Goal: Task Accomplishment & Management: Complete application form

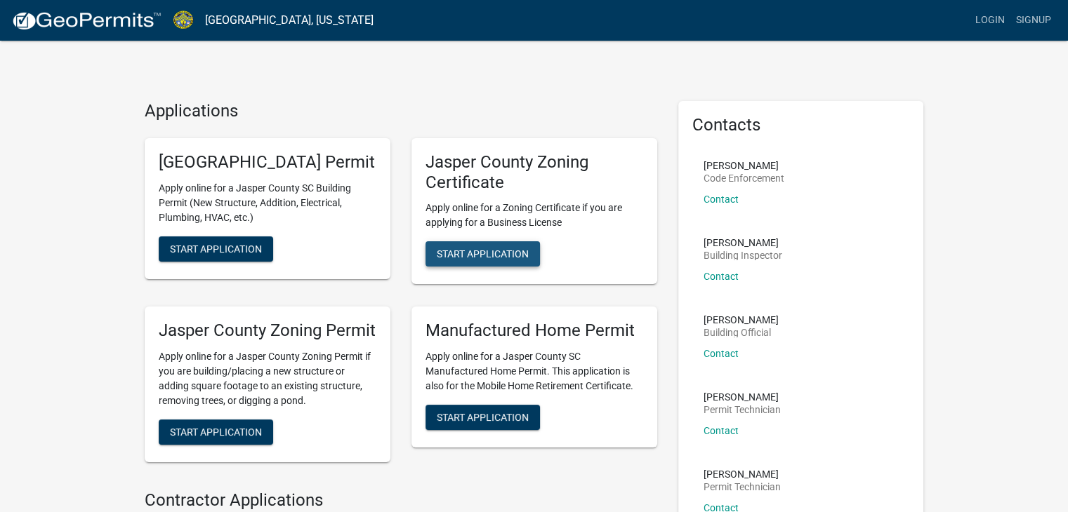
click at [514, 253] on span "Start Application" at bounding box center [483, 254] width 92 height 11
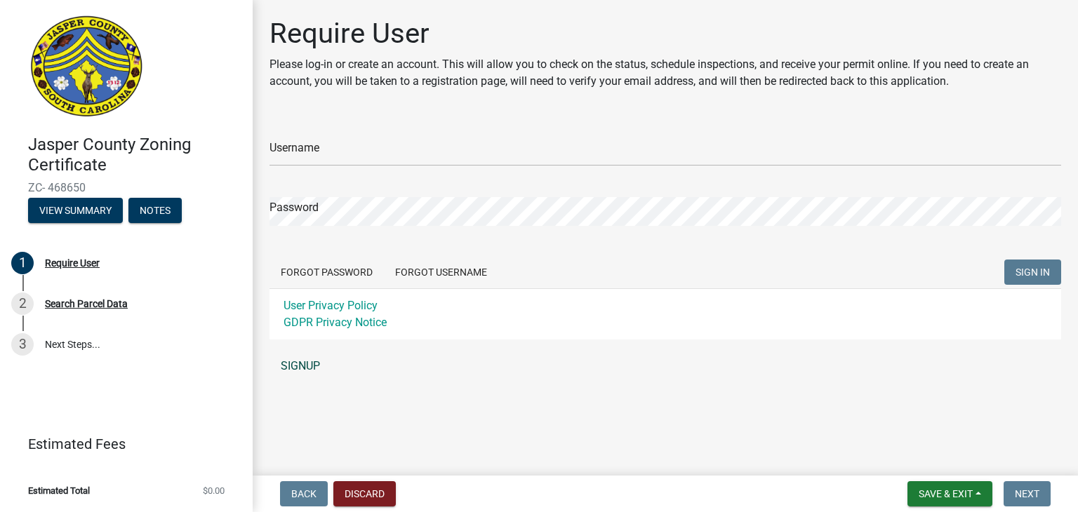
click at [295, 361] on link "SIGNUP" at bounding box center [666, 366] width 792 height 28
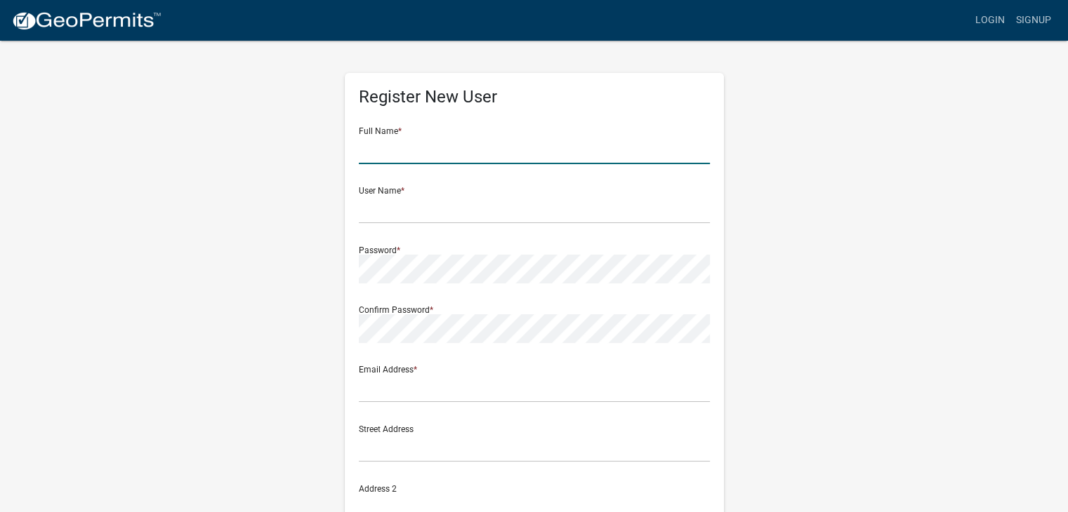
click at [495, 151] on input "text" at bounding box center [534, 149] width 351 height 29
type input "[PERSON_NAME] Construction"
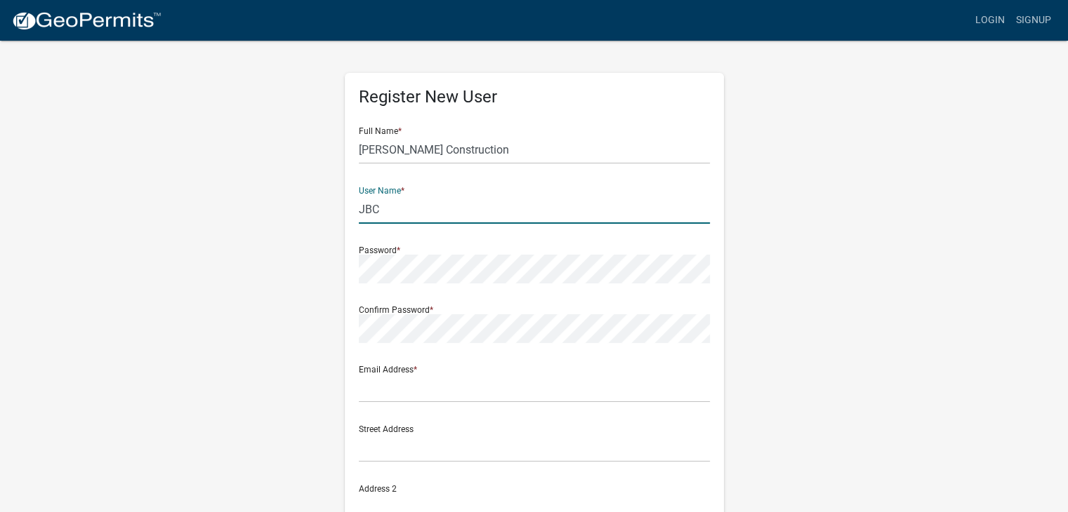
type input "JBC"
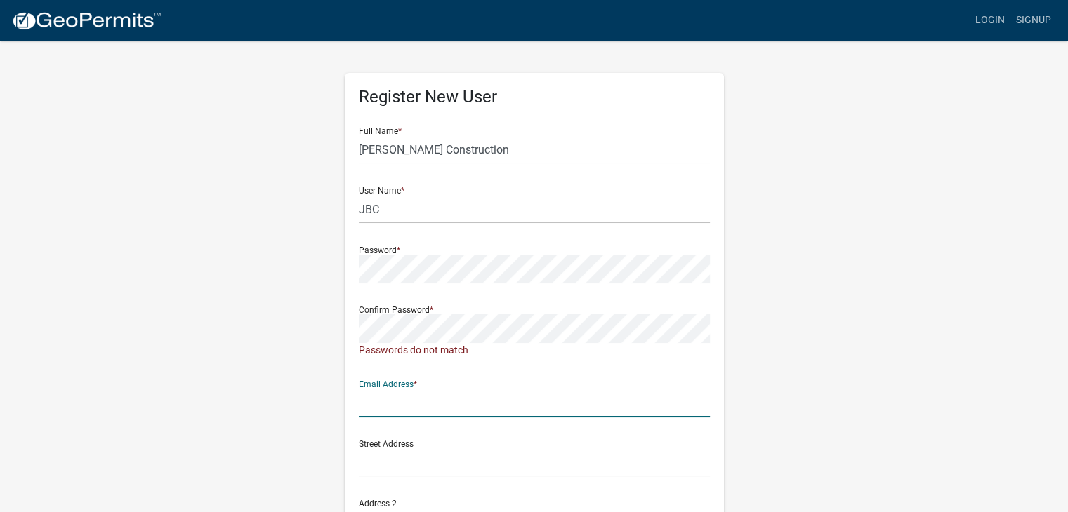
click at [427, 395] on input "text" at bounding box center [534, 403] width 351 height 29
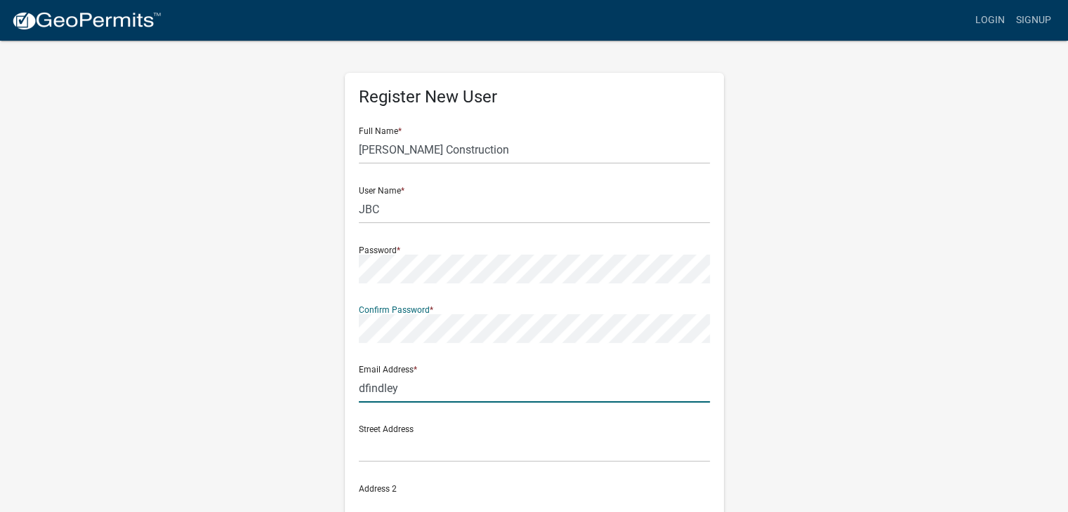
click at [582, 395] on input "dfindley" at bounding box center [534, 388] width 351 height 29
type input "[EMAIL_ADDRESS][DOMAIN_NAME]"
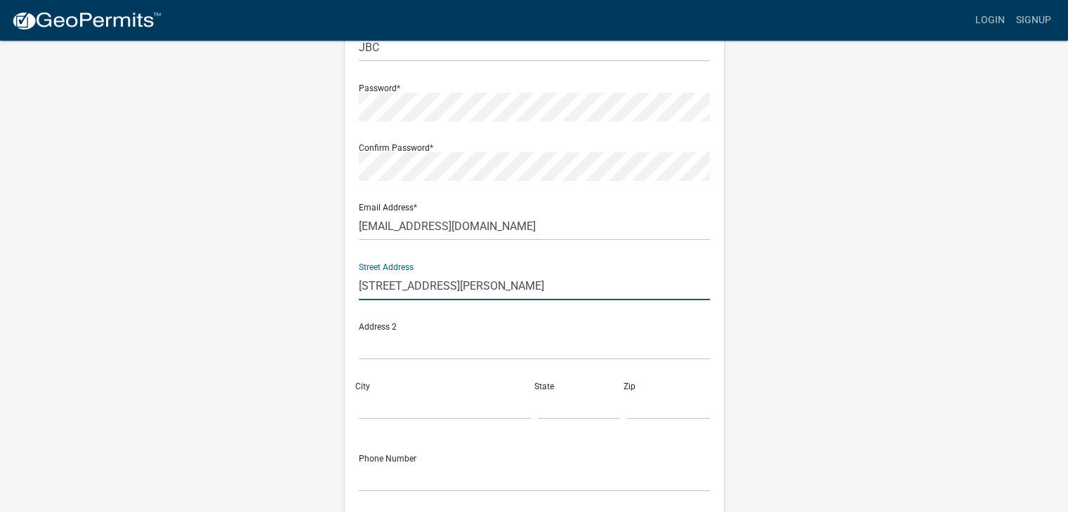
scroll to position [211, 0]
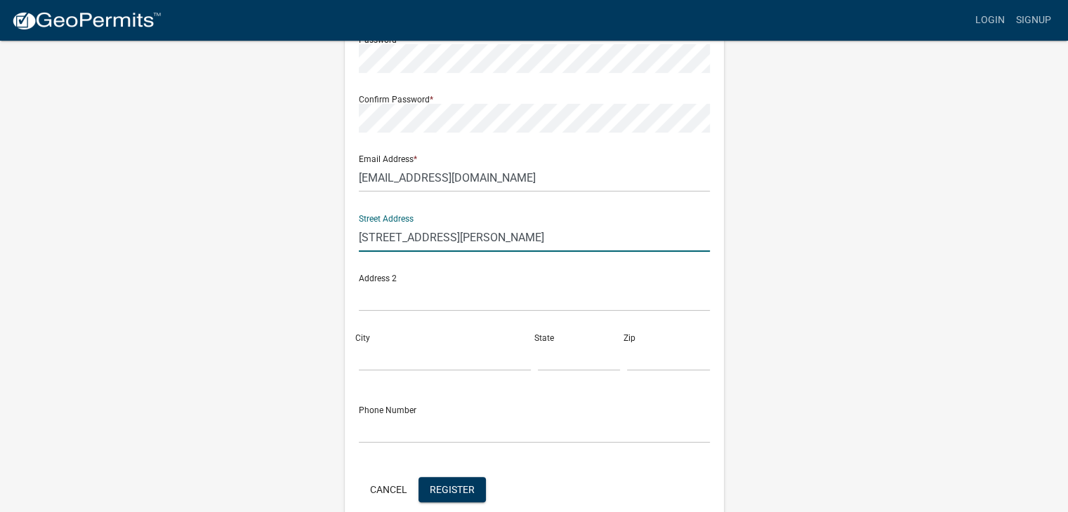
type input "[STREET_ADDRESS][PERSON_NAME]"
click at [454, 355] on input "City" at bounding box center [445, 357] width 172 height 29
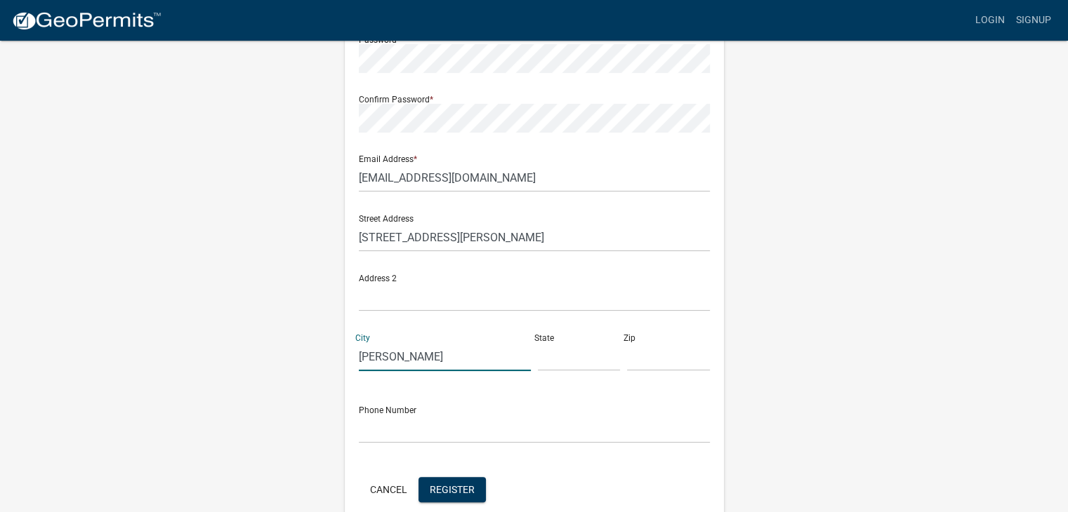
type input "[PERSON_NAME]"
type input "SC"
type input "29918"
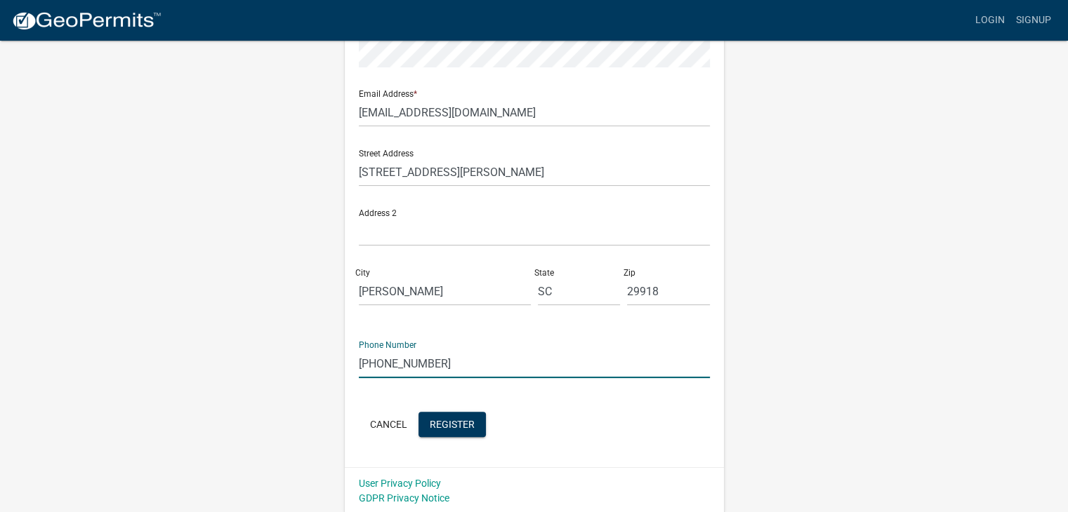
scroll to position [278, 0]
type input "[PHONE_NUMBER]"
click at [443, 423] on span "Register" at bounding box center [452, 421] width 45 height 11
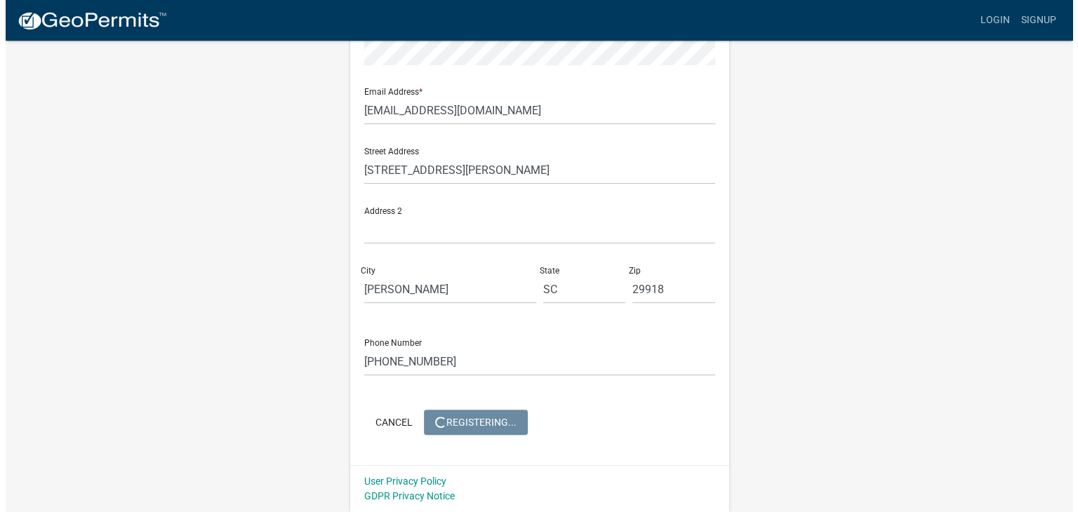
scroll to position [0, 0]
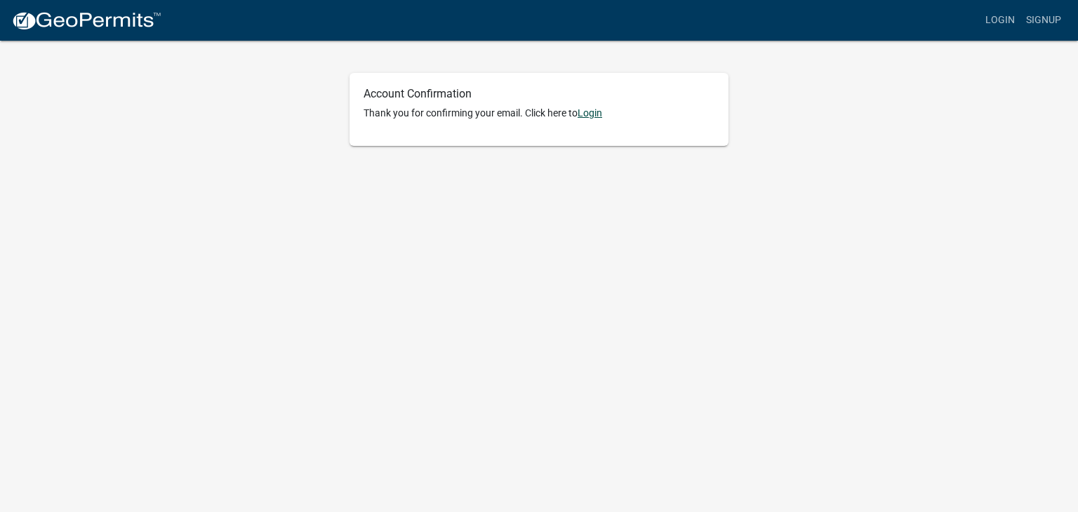
click at [595, 110] on link "Login" at bounding box center [590, 112] width 25 height 11
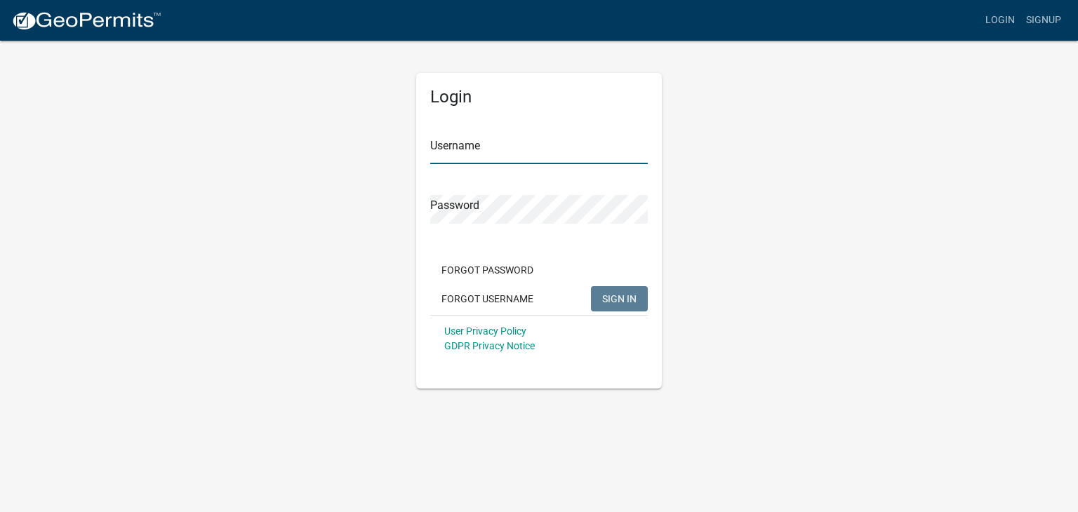
type input "JBC"
click at [632, 298] on span "SIGN IN" at bounding box center [619, 298] width 34 height 11
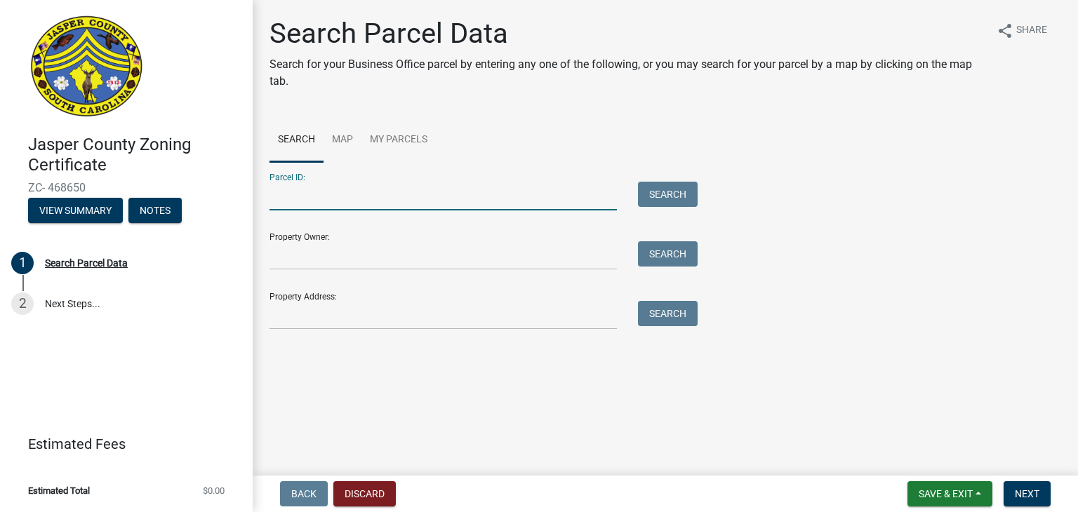
click at [598, 199] on input "Parcel ID:" at bounding box center [443, 196] width 347 height 29
type input "[PHONE_NUMBER]"
click at [688, 195] on button "Search" at bounding box center [668, 194] width 60 height 25
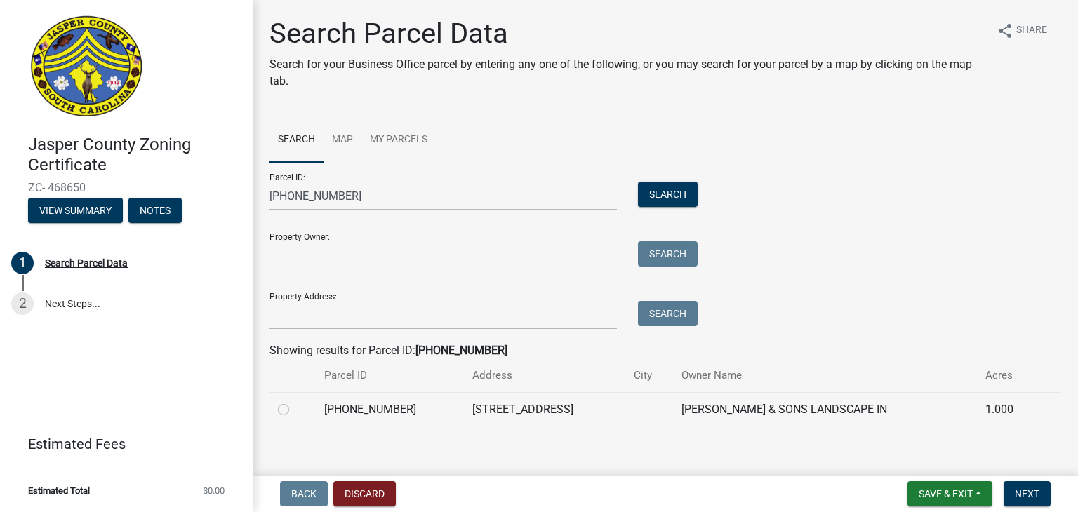
click at [295, 402] on label at bounding box center [295, 402] width 0 height 0
click at [295, 408] on input "radio" at bounding box center [299, 406] width 9 height 9
radio input "true"
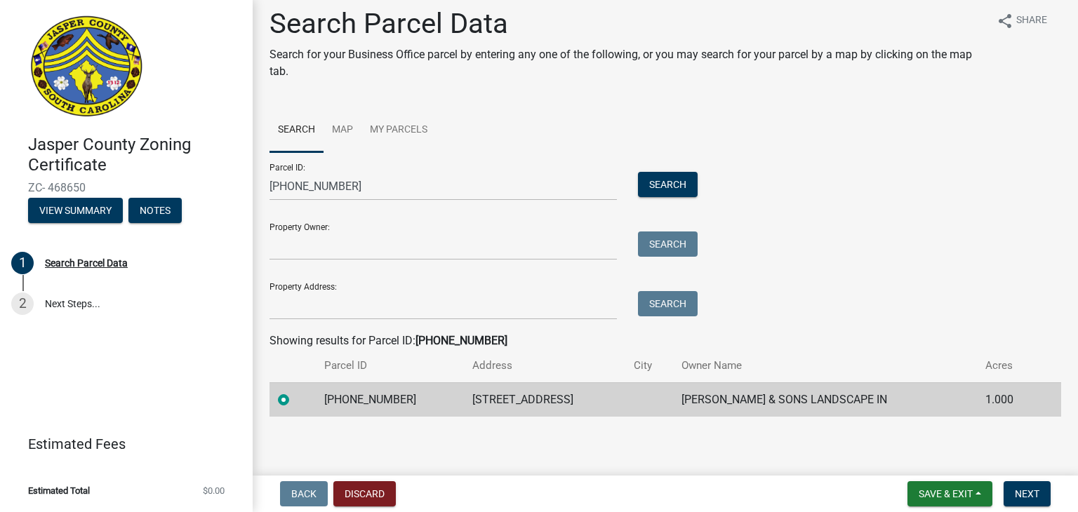
scroll to position [11, 0]
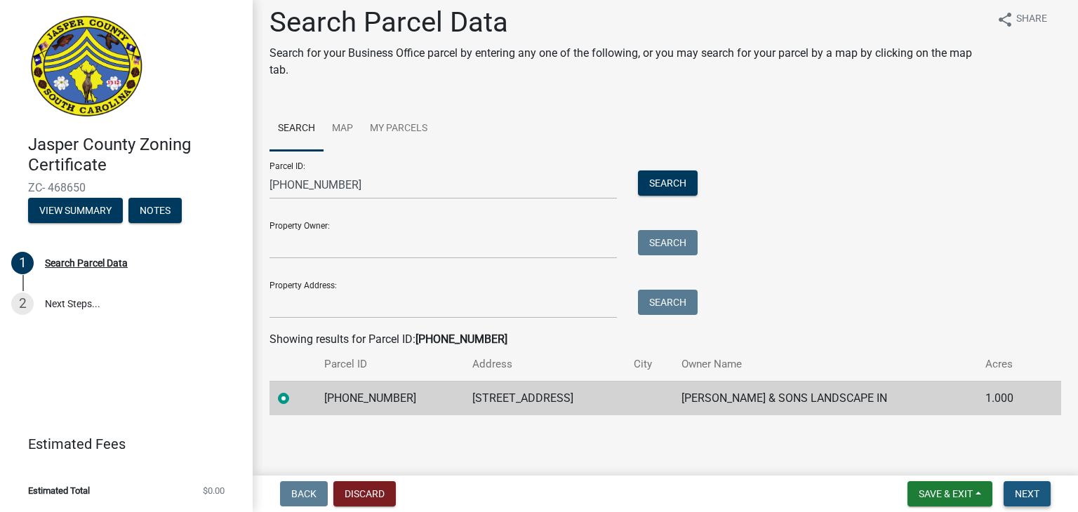
click at [1039, 498] on span "Next" at bounding box center [1027, 494] width 25 height 11
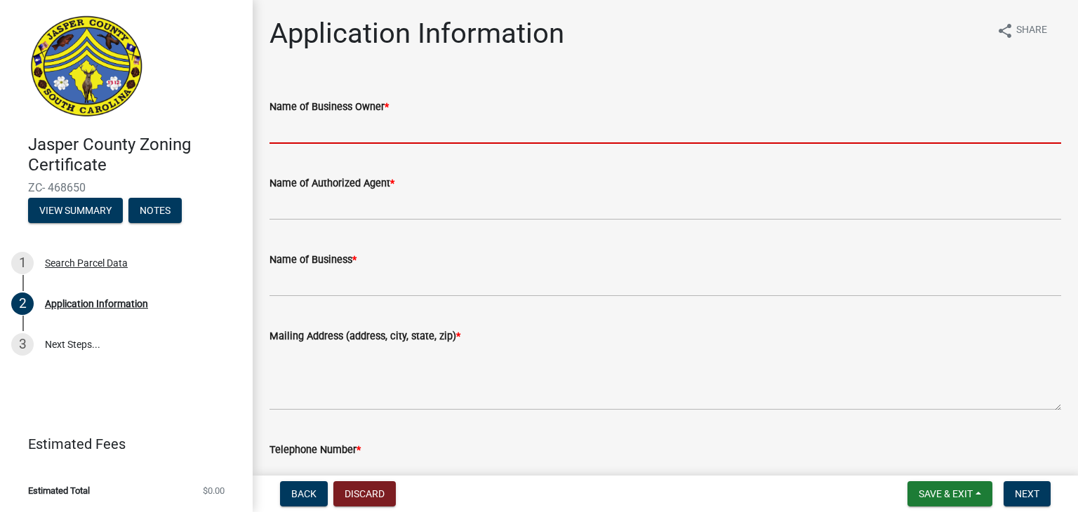
click at [336, 135] on input "Name of Business Owner *" at bounding box center [666, 129] width 792 height 29
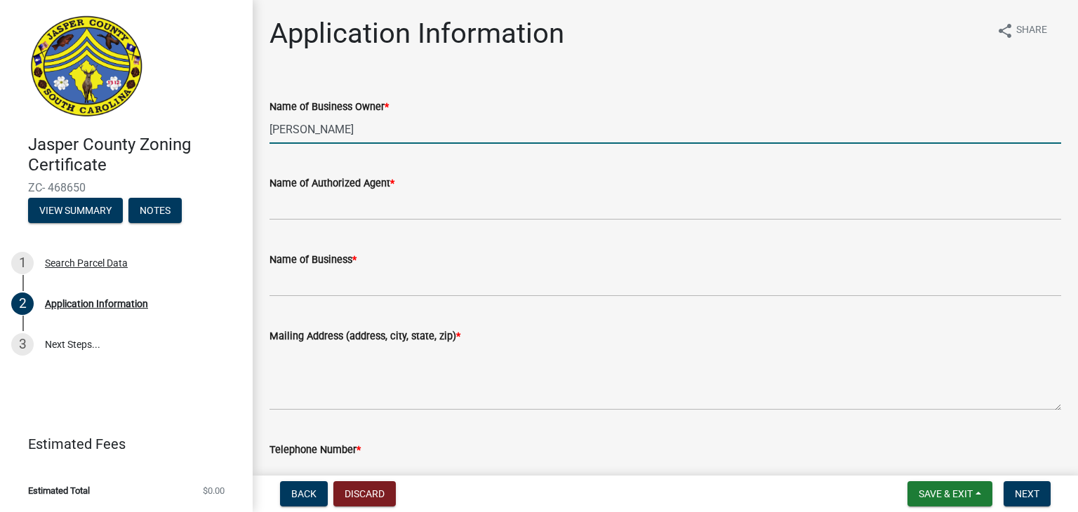
type input "Brandon Jarrell"
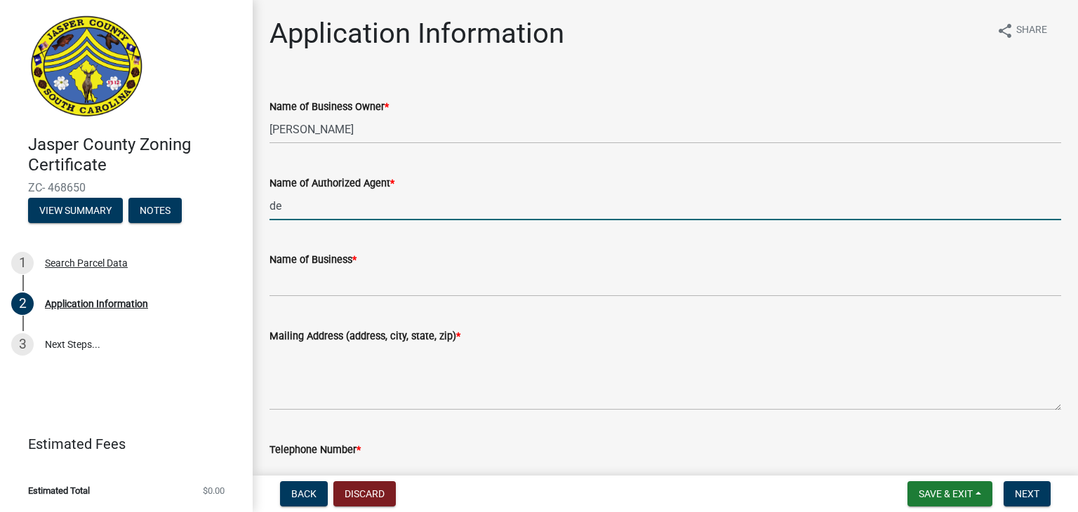
type input "d"
type input "Debbie Findley"
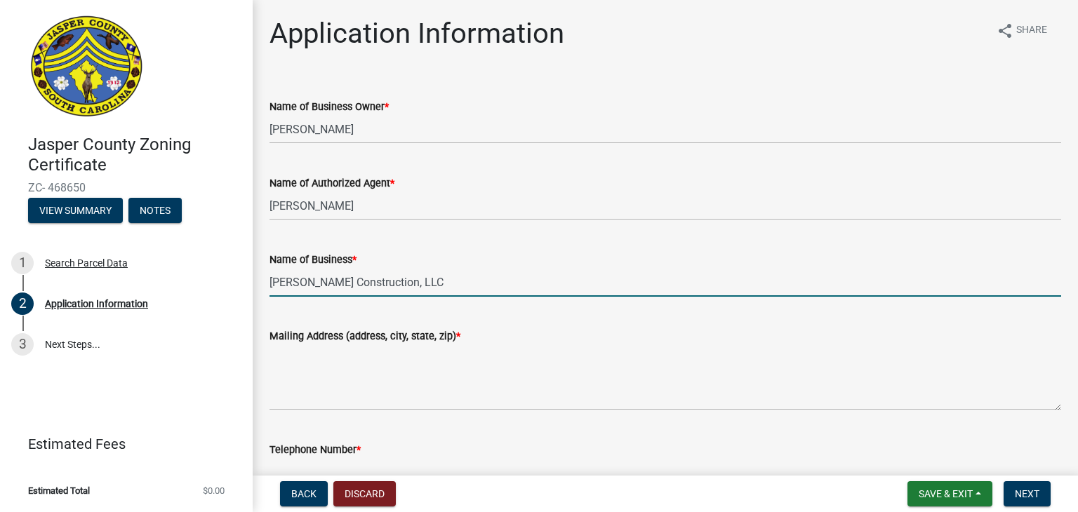
type input "Jarrell Brothers Construction, LLC"
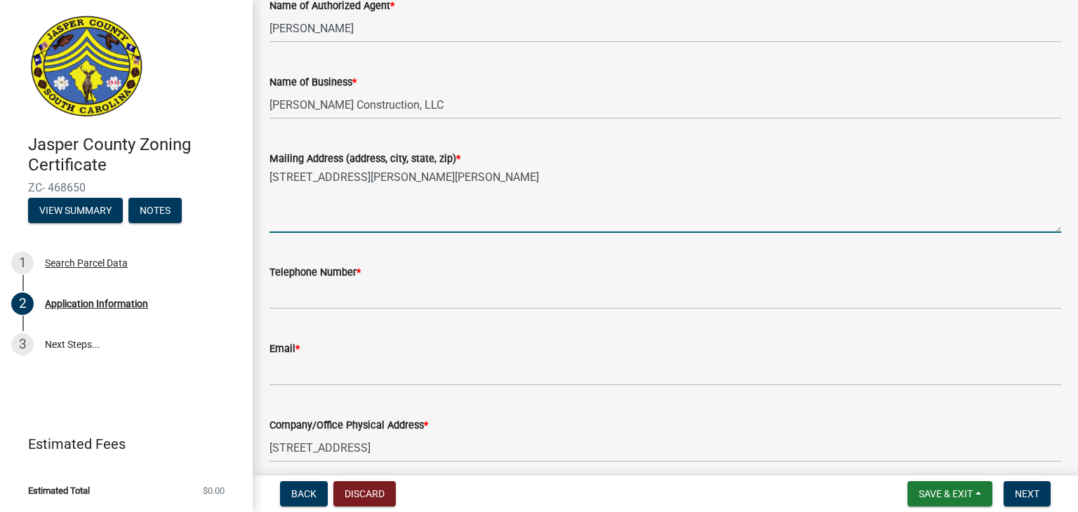
scroll to position [281, 0]
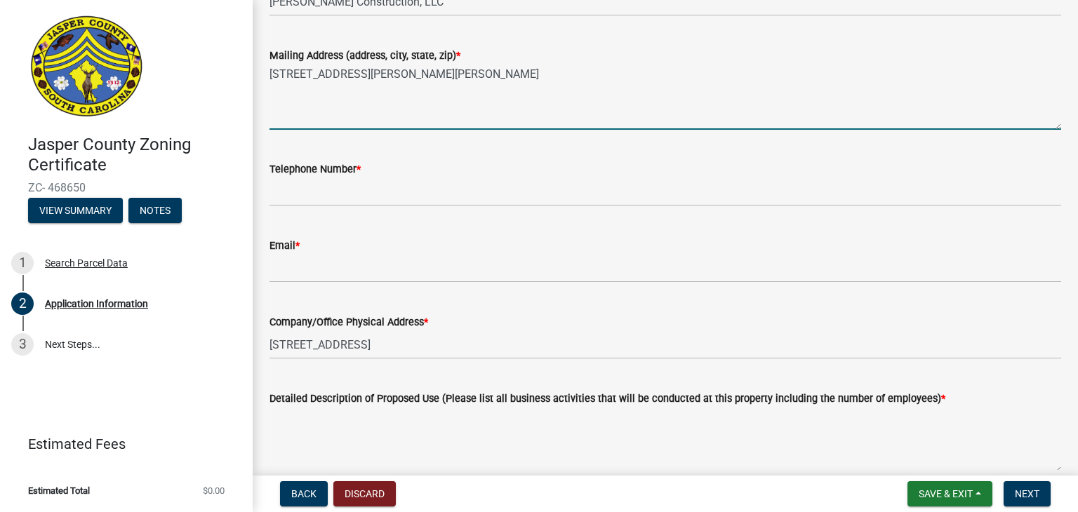
type textarea "260 Turner Expressway, Estill, SC 29918"
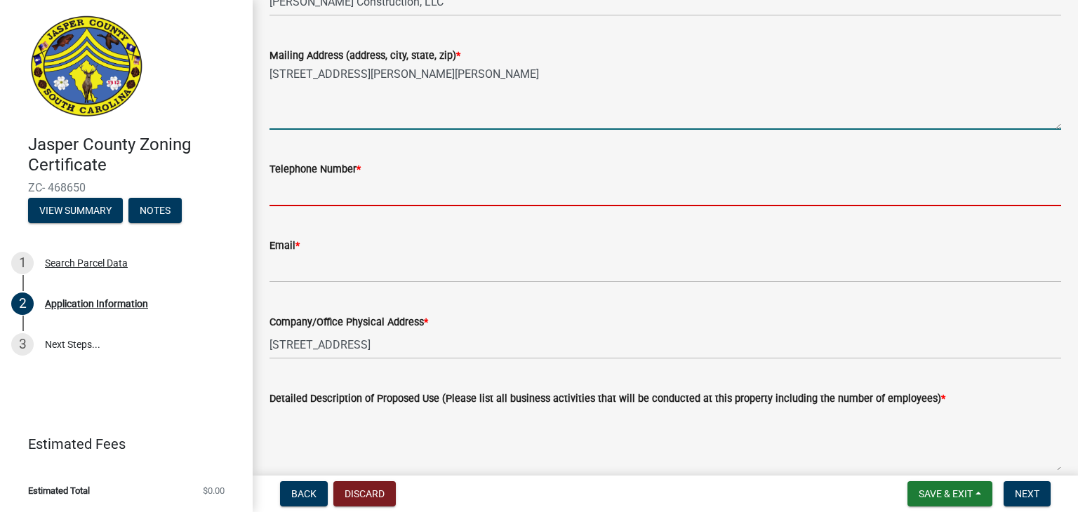
click at [333, 197] on input "Telephone Number *" at bounding box center [666, 192] width 792 height 29
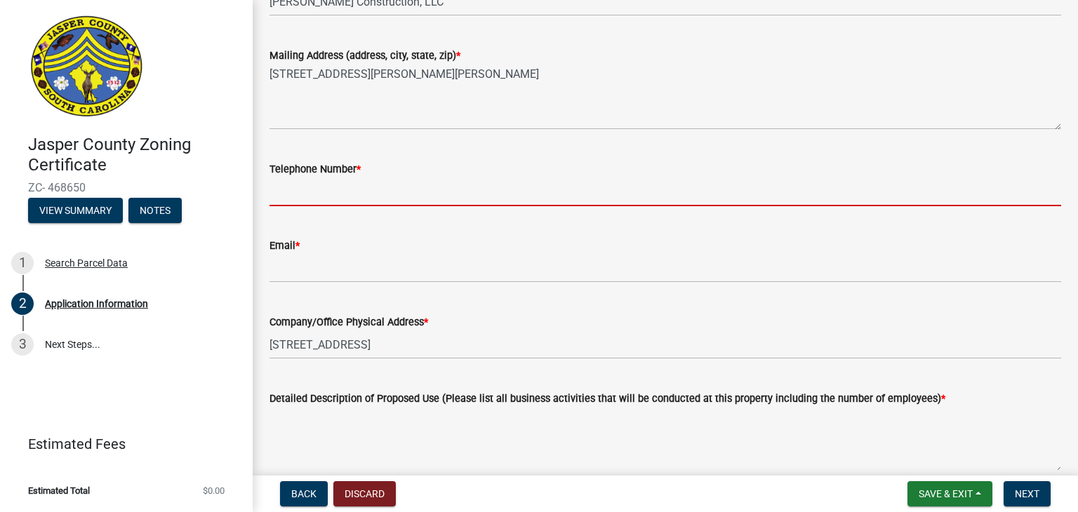
type input "8433042078"
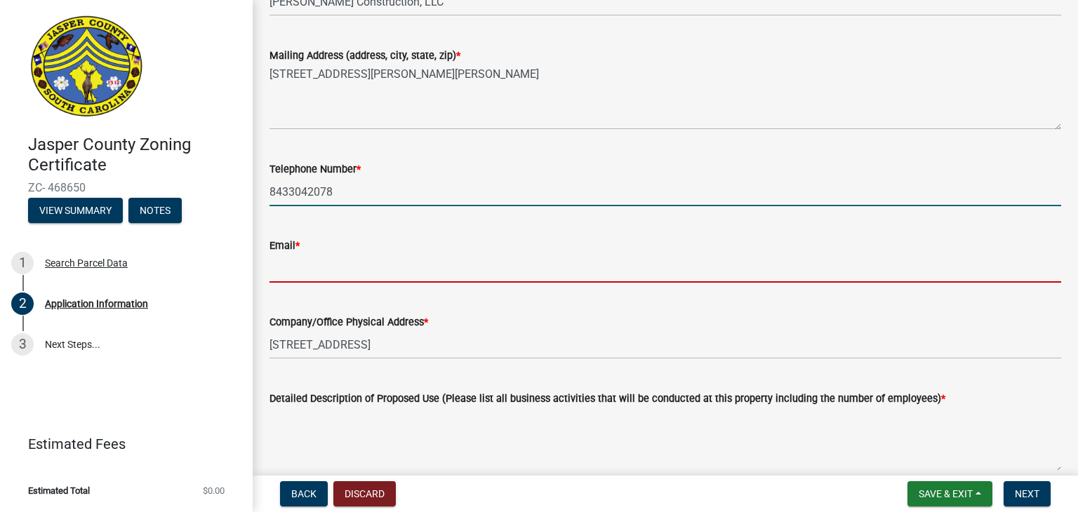
type input "[EMAIL_ADDRESS][DOMAIN_NAME]"
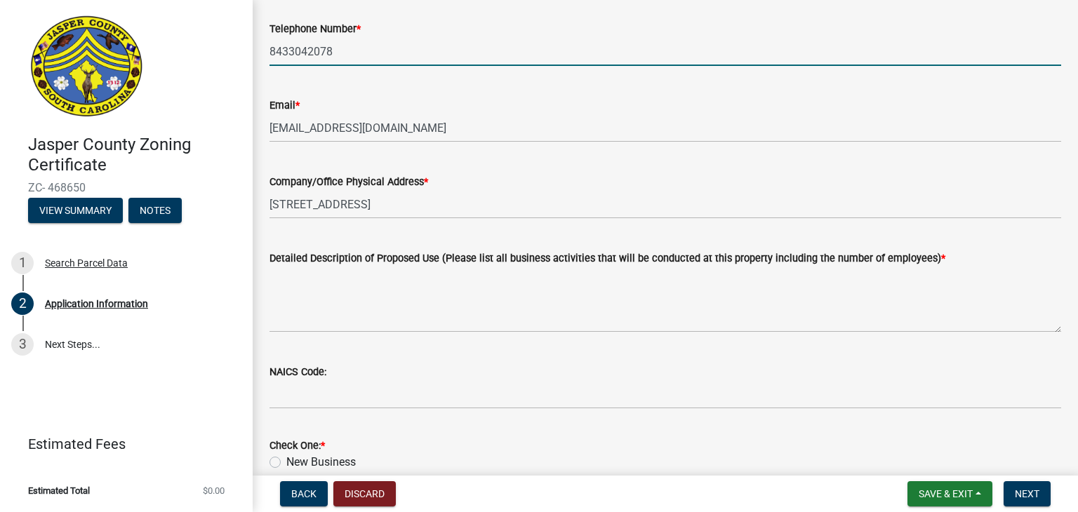
scroll to position [491, 0]
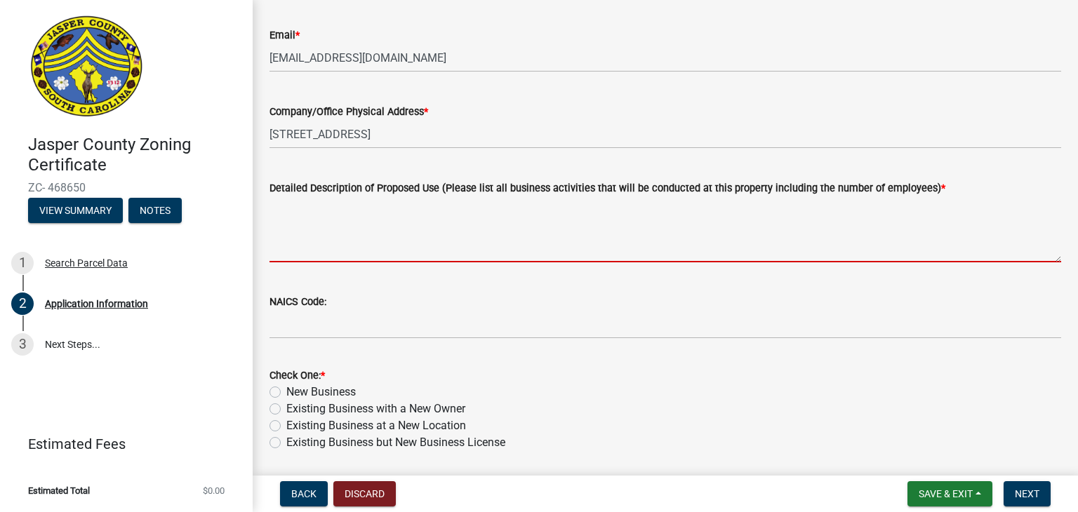
click at [448, 217] on textarea "Detailed Description of Proposed Use (Please list all business activities that …" at bounding box center [666, 230] width 792 height 66
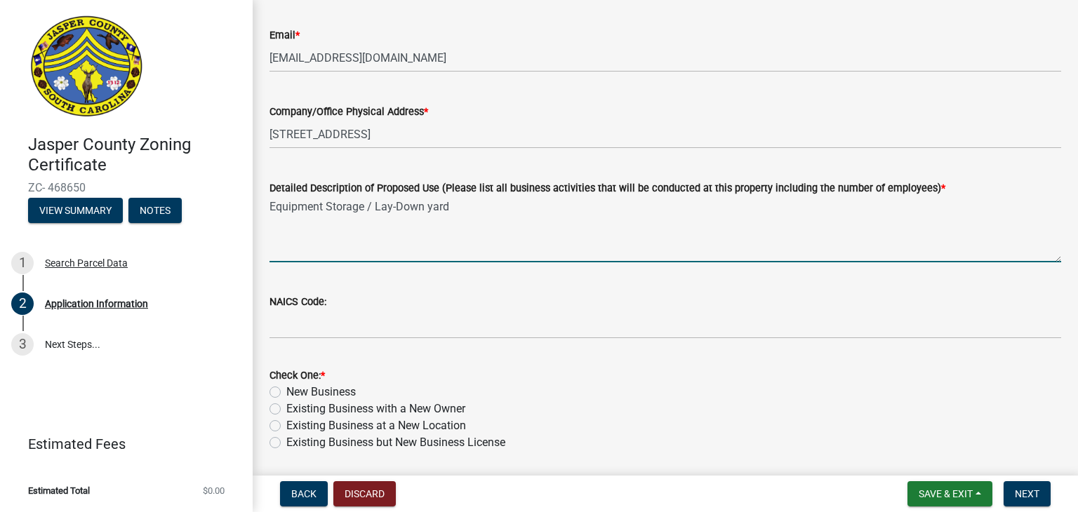
click at [477, 206] on textarea "Equipment Storage / Lay-Down yard" at bounding box center [666, 230] width 792 height 66
click at [661, 206] on textarea "Equipment Storage / Lay-Down yard to store site construction building material …" at bounding box center [666, 230] width 792 height 66
click at [942, 208] on textarea "Equipment Storage / Lay-Down yard to store site construction building materials…" at bounding box center [666, 230] width 792 height 66
click at [1005, 208] on textarea "Equipment Storage / Lay-Down yard to store site construction building materials…" at bounding box center [666, 230] width 792 height 66
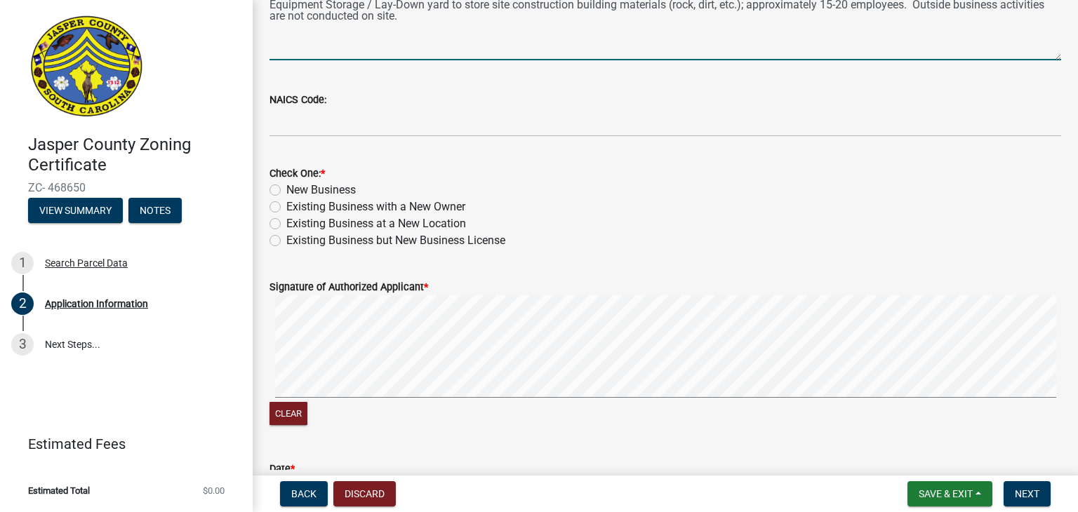
scroll to position [772, 0]
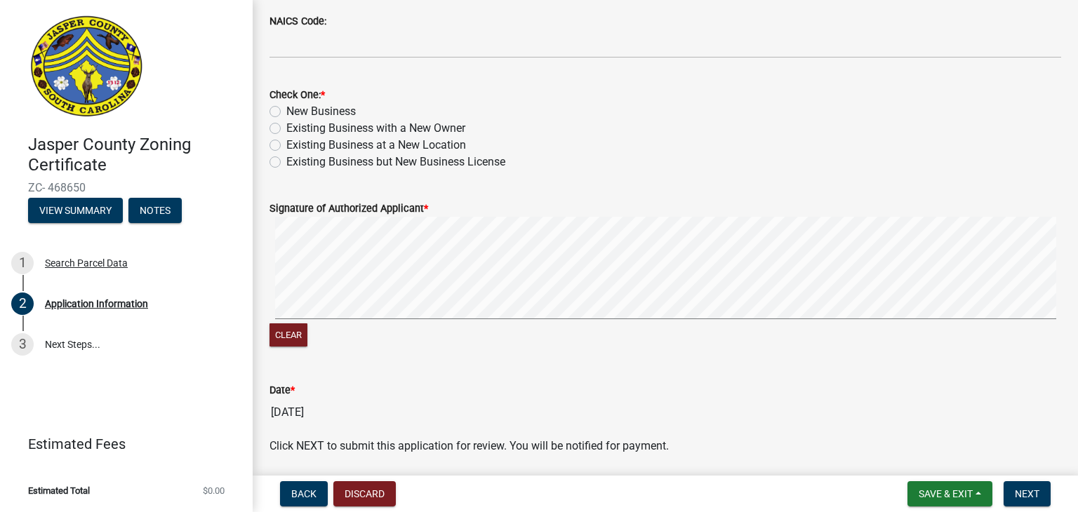
type textarea "Equipment Storage / Lay-Down yard to store site construction building materials…"
click at [286, 110] on label "New Business" at bounding box center [320, 111] width 69 height 17
click at [286, 110] on input "New Business" at bounding box center [290, 107] width 9 height 9
radio input "true"
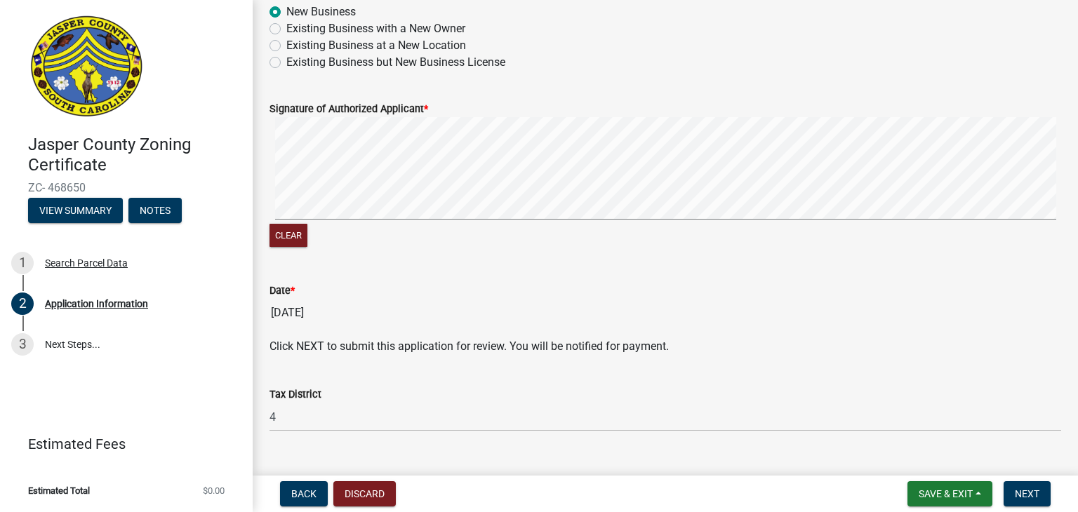
scroll to position [899, 0]
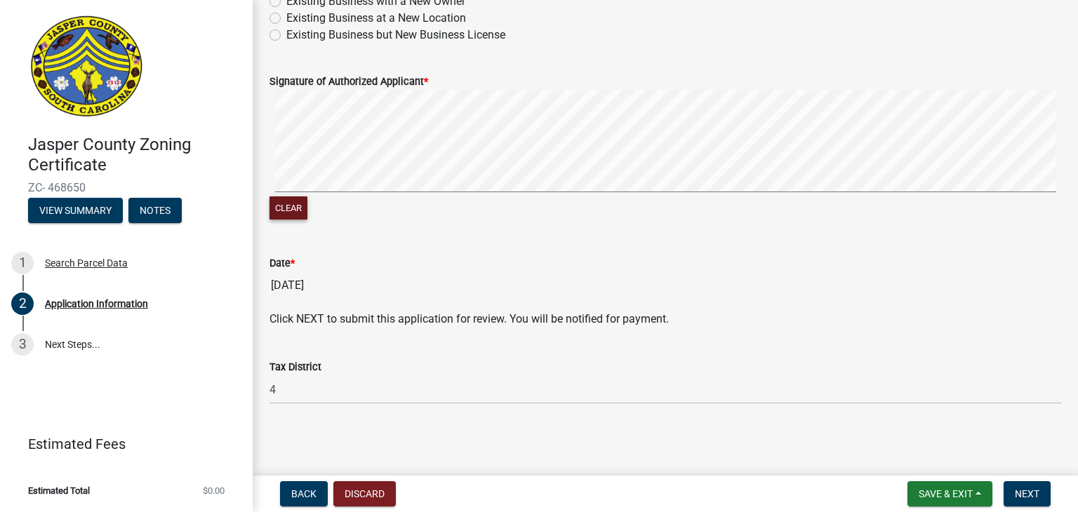
click at [806, 225] on wm-data-entity-input "Signature of Authorized Applicant * Clear" at bounding box center [666, 145] width 792 height 179
click at [1025, 495] on span "Next" at bounding box center [1027, 494] width 25 height 11
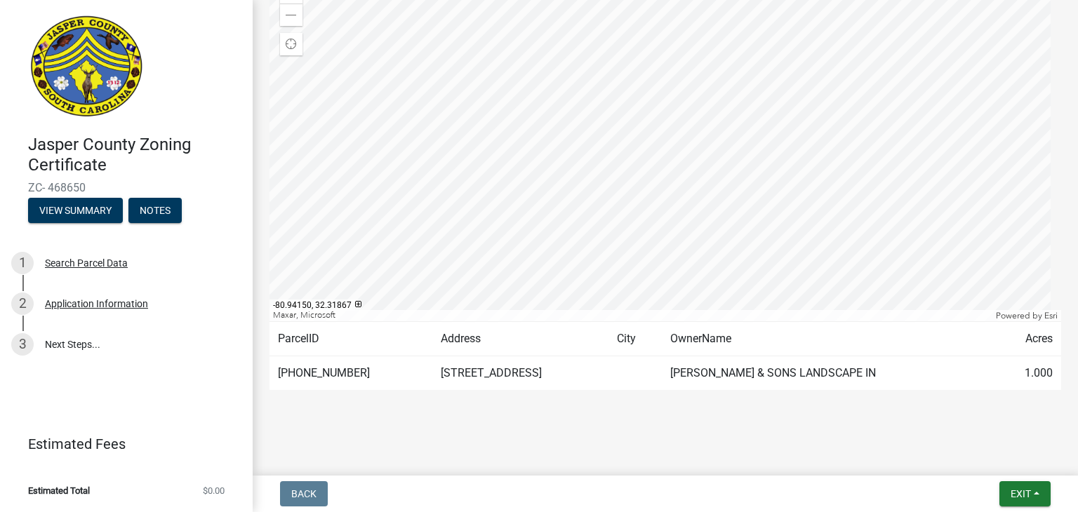
scroll to position [200, 0]
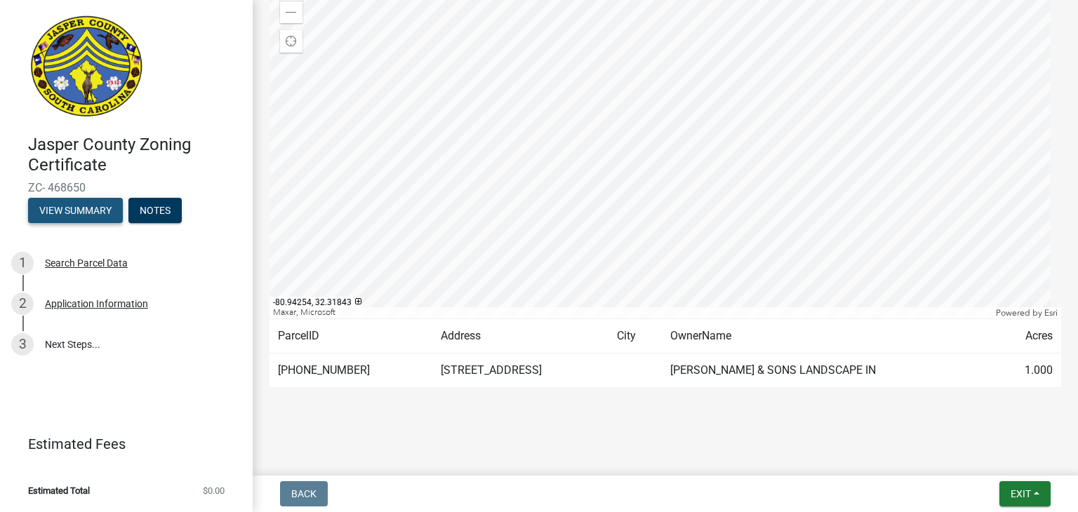
click at [88, 216] on button "View Summary" at bounding box center [75, 210] width 95 height 25
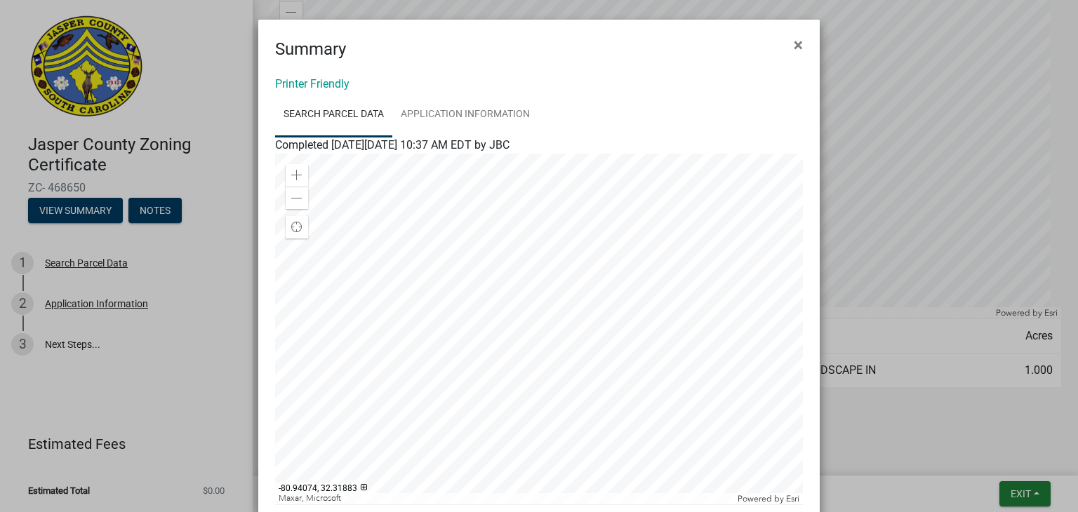
scroll to position [0, 0]
click at [797, 46] on span "×" at bounding box center [798, 45] width 9 height 20
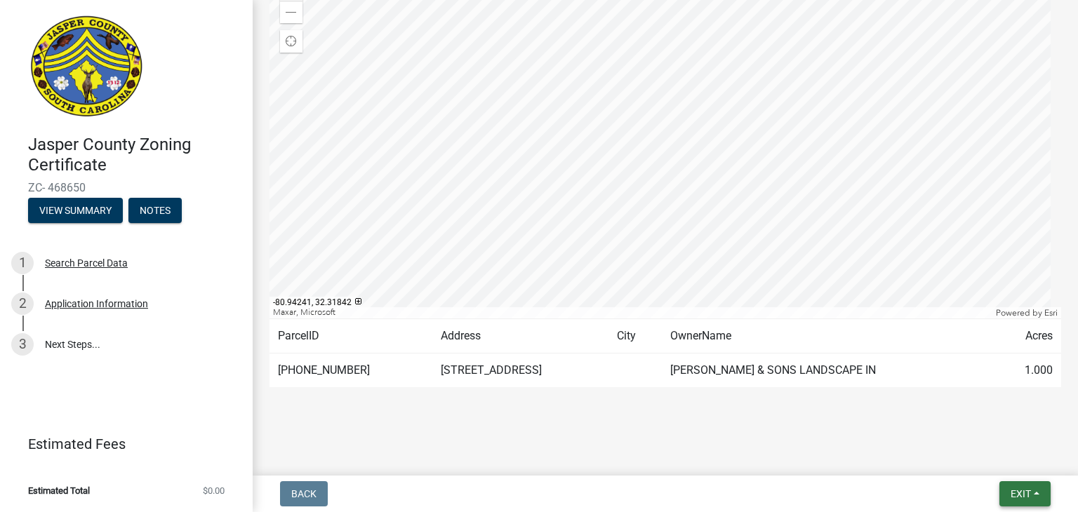
click at [1007, 486] on button "Exit" at bounding box center [1025, 494] width 51 height 25
click at [974, 455] on button "Save & Exit" at bounding box center [995, 458] width 112 height 34
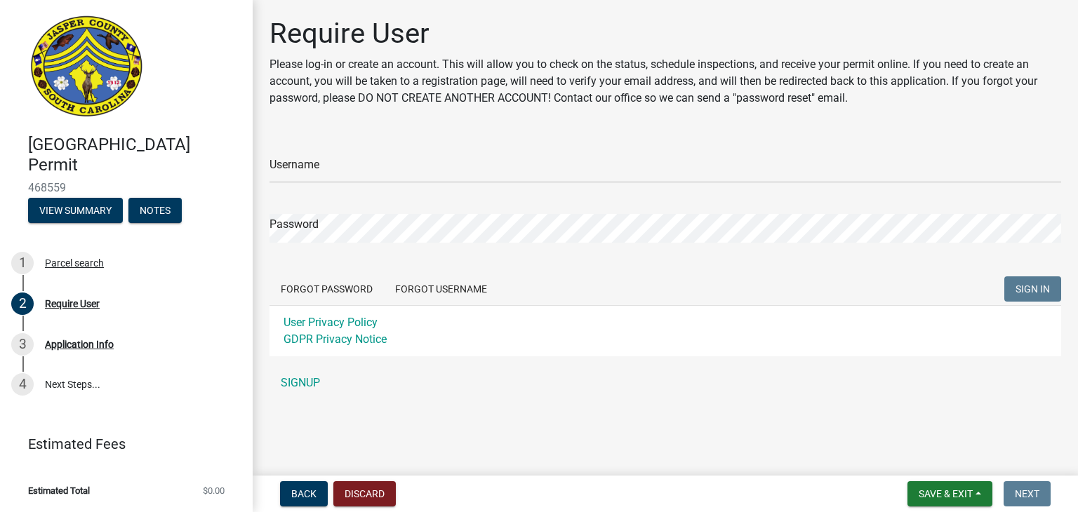
click at [230, 166] on h4 "Jasper County Building Permit" at bounding box center [134, 155] width 213 height 41
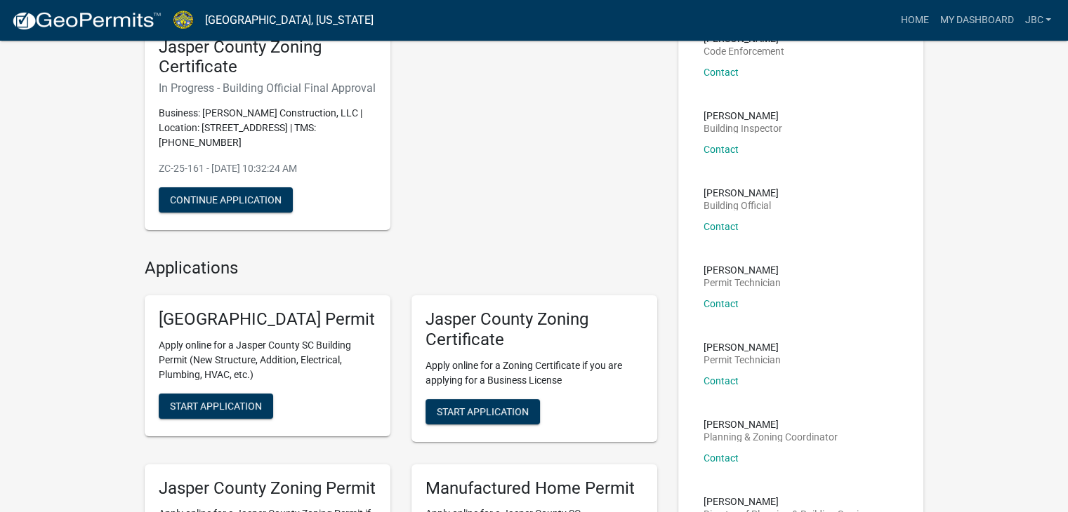
scroll to position [140, 0]
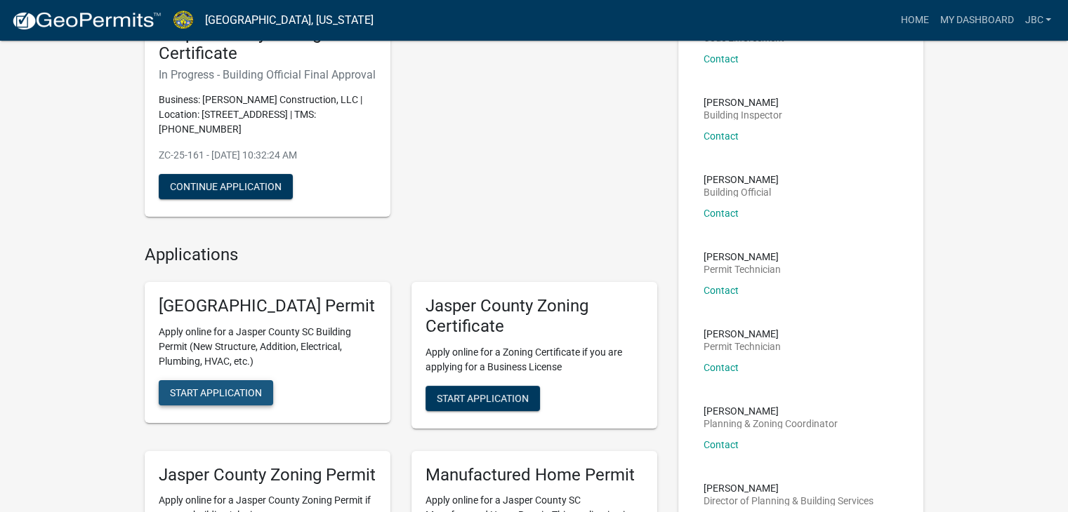
click at [223, 398] on span "Start Application" at bounding box center [216, 392] width 92 height 11
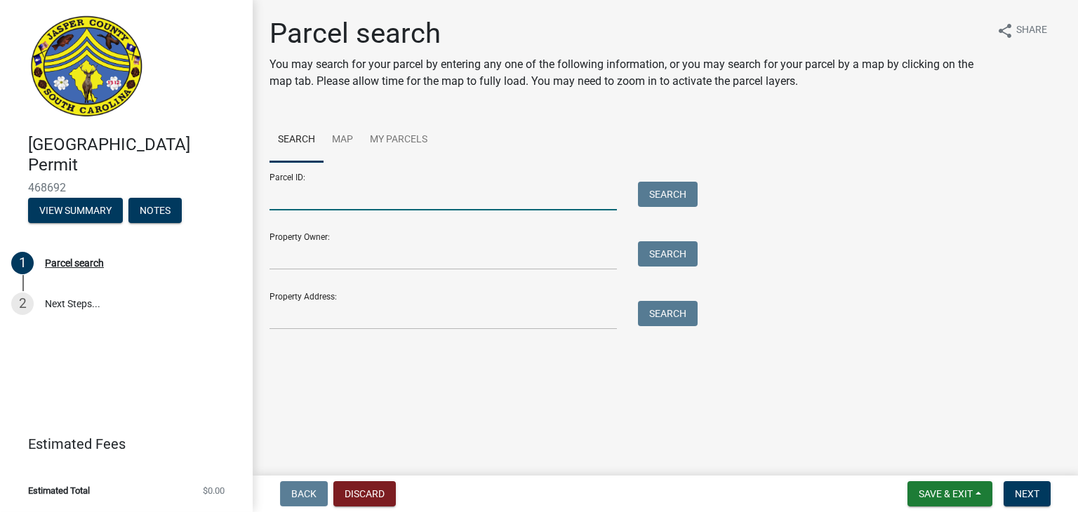
click at [337, 197] on input "Parcel ID:" at bounding box center [443, 196] width 347 height 29
type input "080-00-03119"
click at [658, 199] on button "Search" at bounding box center [668, 194] width 60 height 25
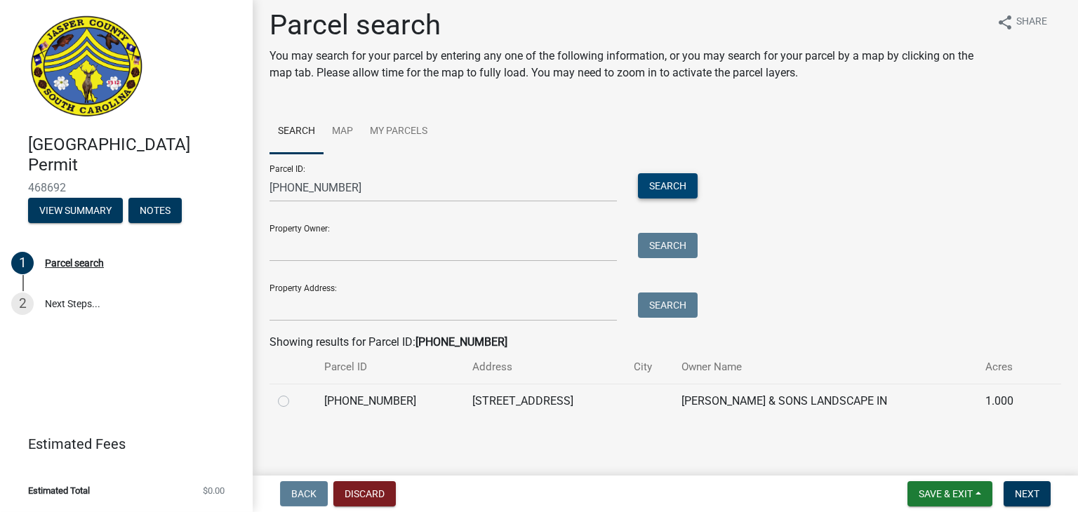
scroll to position [11, 0]
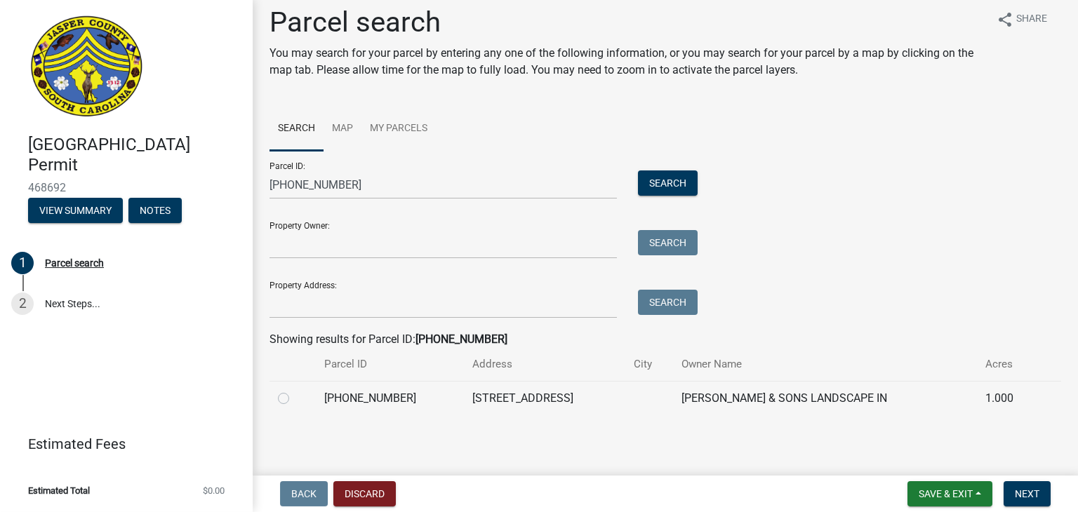
click at [295, 390] on label at bounding box center [295, 390] width 0 height 0
click at [295, 399] on input "radio" at bounding box center [299, 394] width 9 height 9
radio input "true"
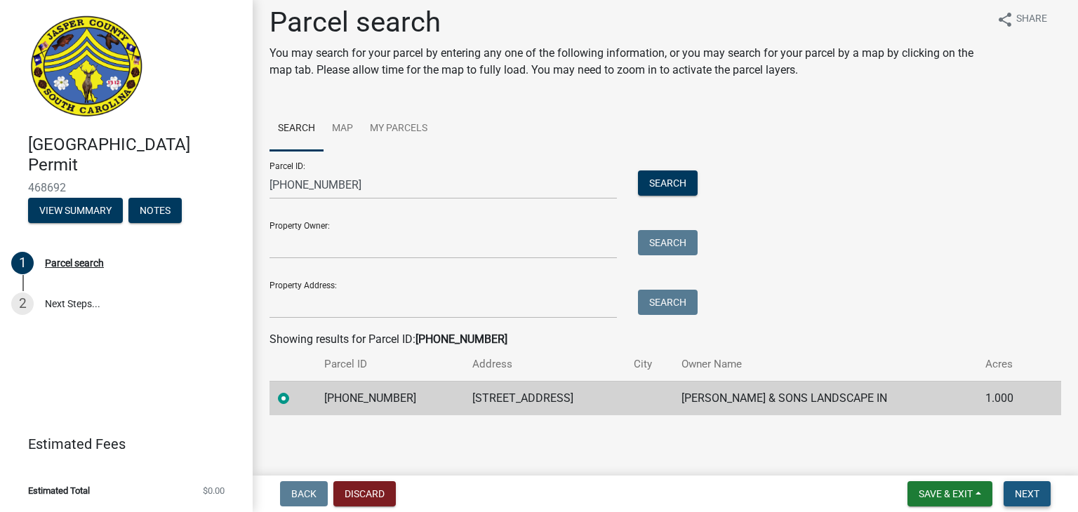
click at [1032, 491] on span "Next" at bounding box center [1027, 494] width 25 height 11
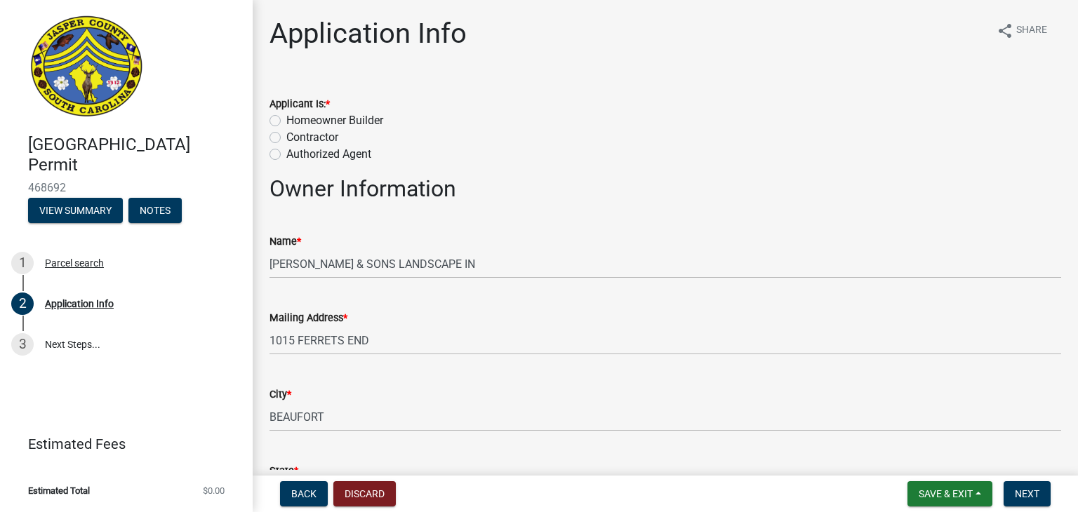
scroll to position [0, 0]
click at [312, 138] on label "Contractor" at bounding box center [312, 137] width 52 height 17
click at [296, 138] on input "Contractor" at bounding box center [290, 133] width 9 height 9
radio input "true"
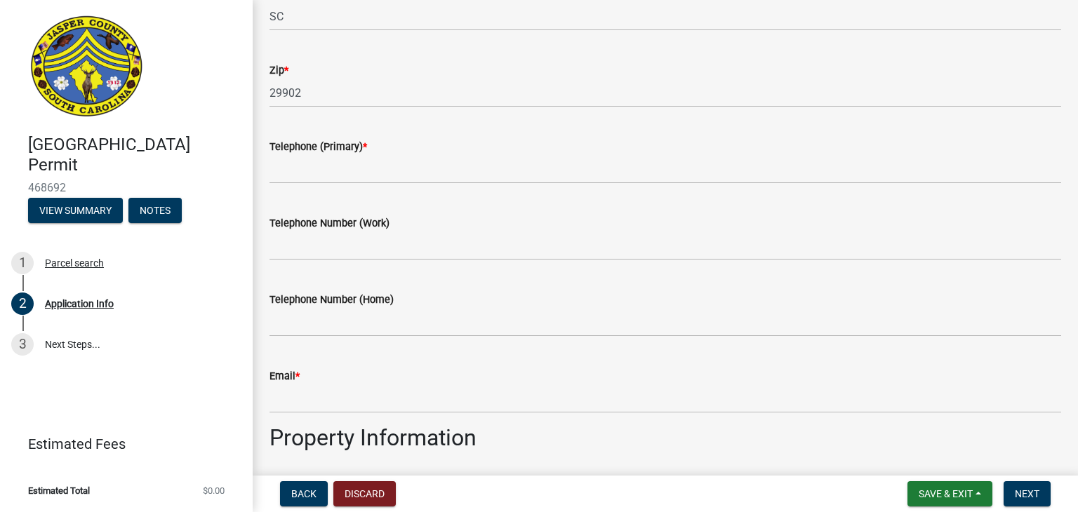
scroll to position [491, 0]
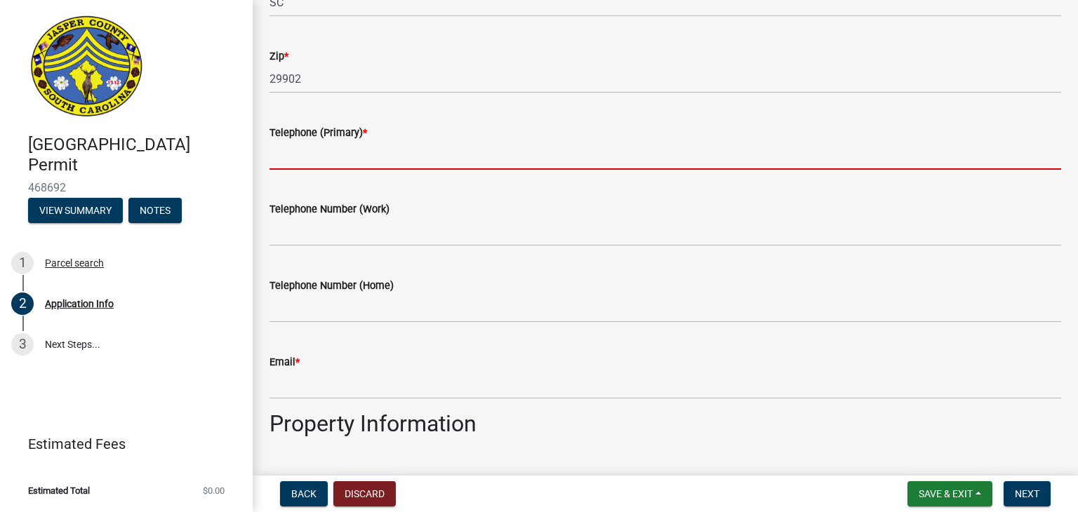
click at [491, 151] on input "Telephone (Primary) *" at bounding box center [666, 155] width 792 height 29
type input "8433042078"
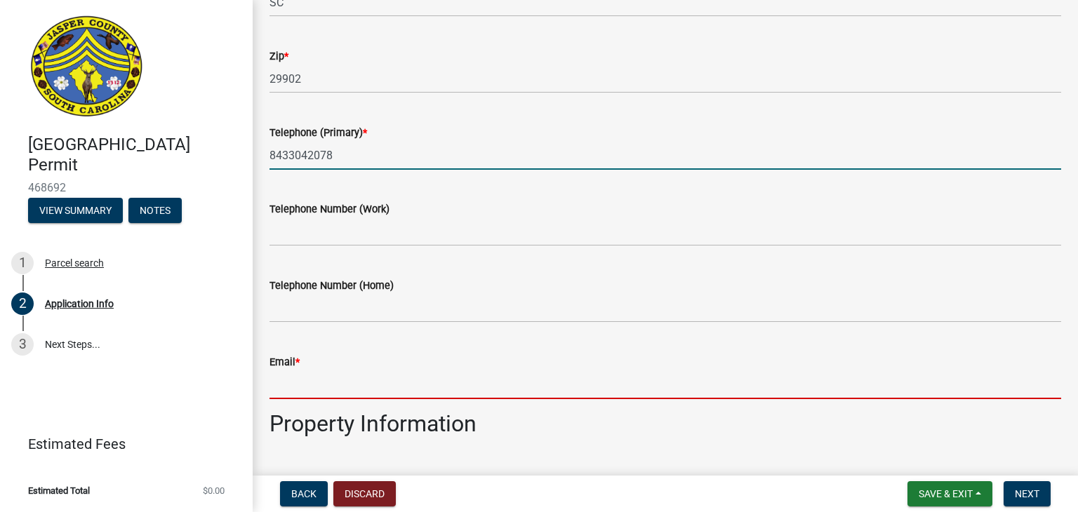
type input "[EMAIL_ADDRESS][DOMAIN_NAME]"
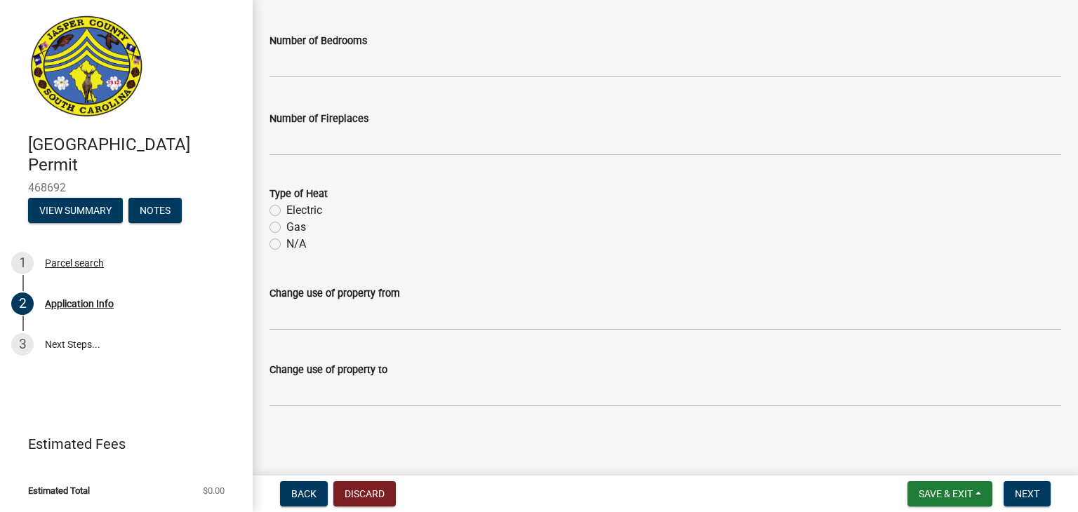
scroll to position [2166, 0]
click at [314, 206] on label "Electric" at bounding box center [304, 207] width 36 height 17
click at [296, 206] on input "Electric" at bounding box center [290, 203] width 9 height 9
radio input "true"
click at [315, 206] on label "Electric" at bounding box center [304, 207] width 36 height 17
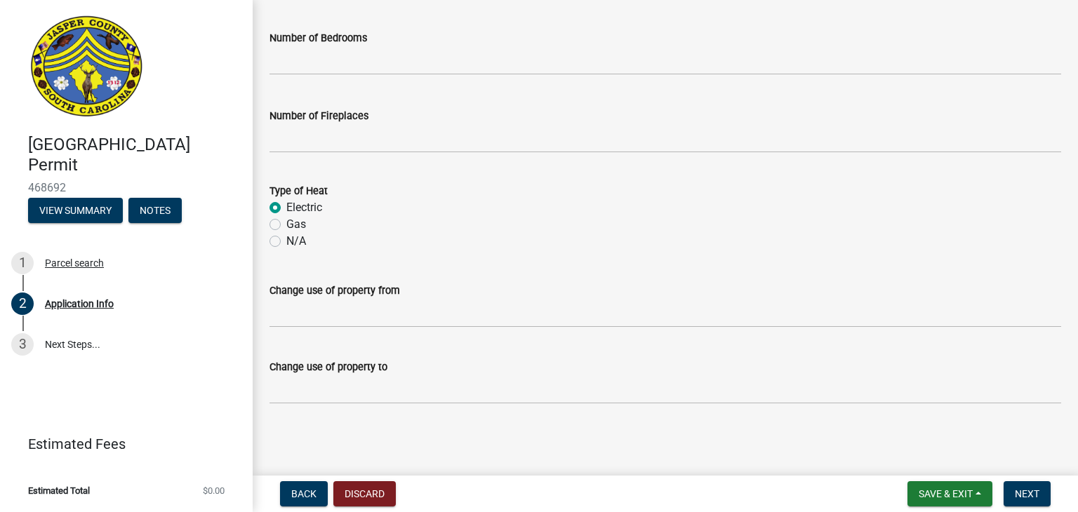
click at [296, 206] on input "Electric" at bounding box center [290, 203] width 9 height 9
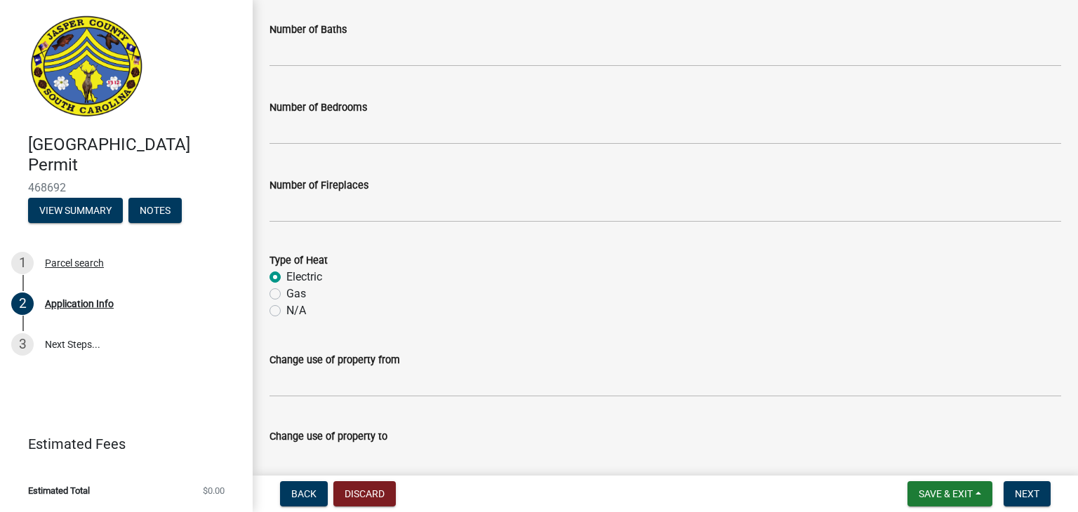
scroll to position [2096, 0]
click at [306, 310] on label "N/A" at bounding box center [296, 311] width 20 height 17
click at [286, 315] on label "N/A" at bounding box center [296, 311] width 20 height 17
click at [286, 312] on input "N/A" at bounding box center [290, 307] width 9 height 9
radio input "true"
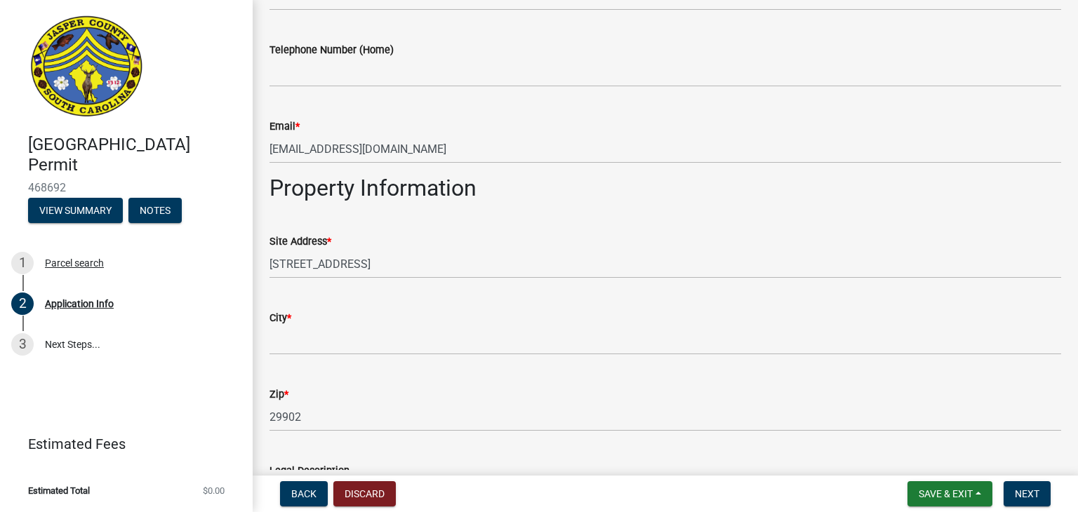
scroll to position [762, 0]
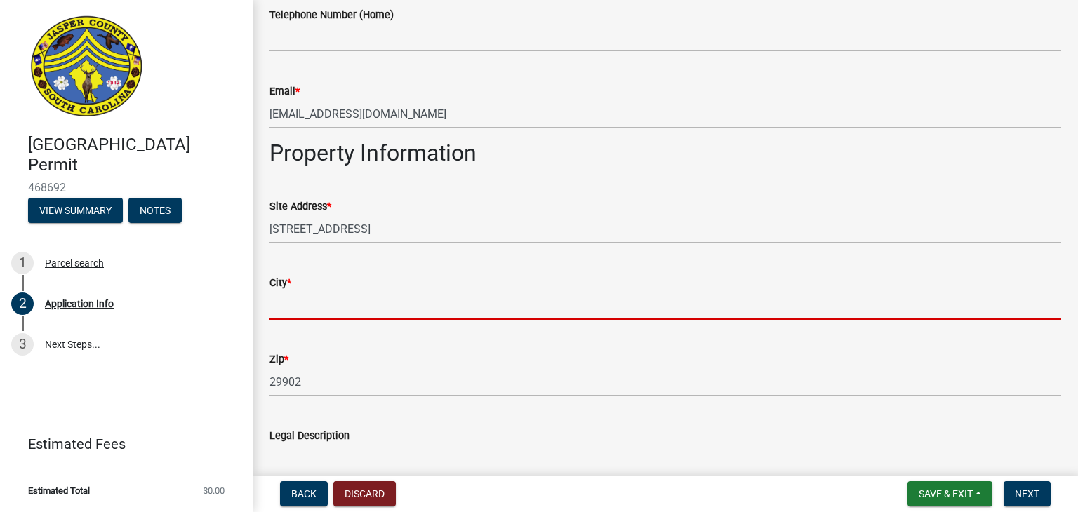
click at [490, 307] on input "City *" at bounding box center [666, 305] width 792 height 29
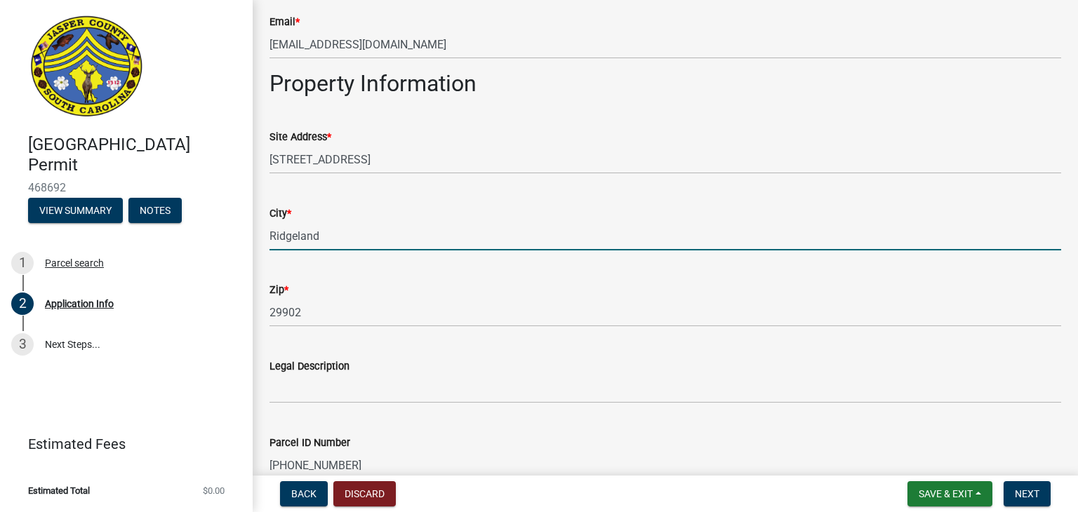
scroll to position [903, 0]
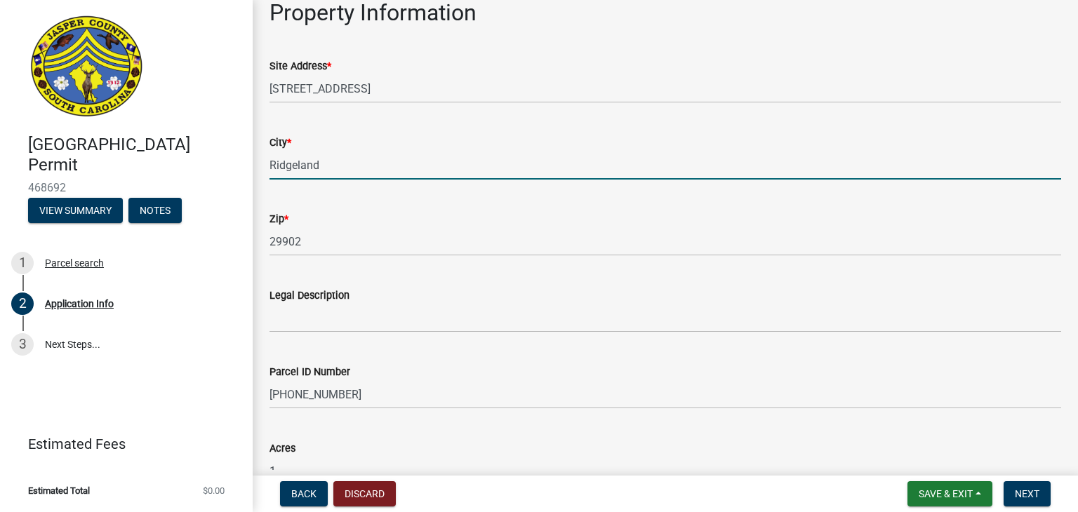
type input "Ridgeland"
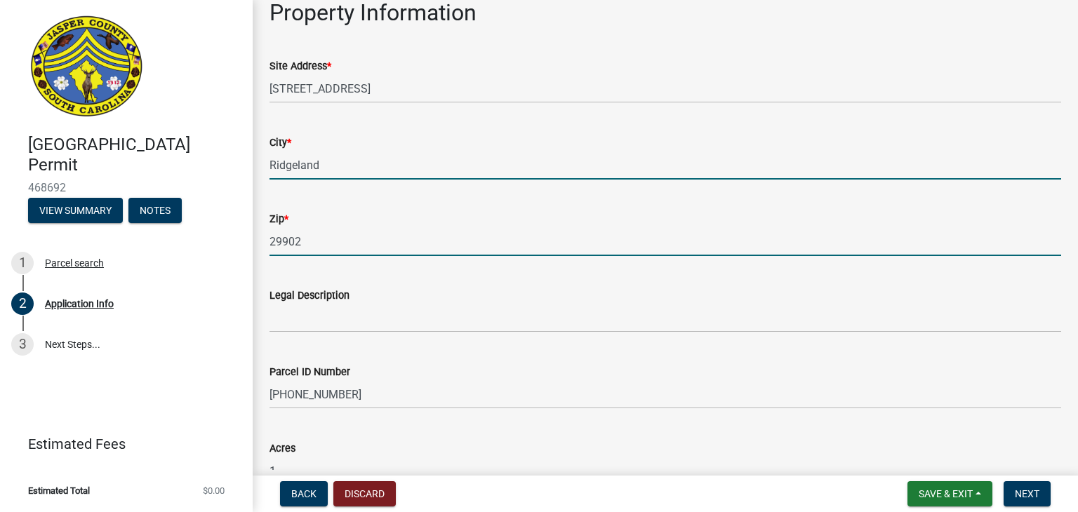
click at [339, 239] on input "29902" at bounding box center [666, 241] width 792 height 29
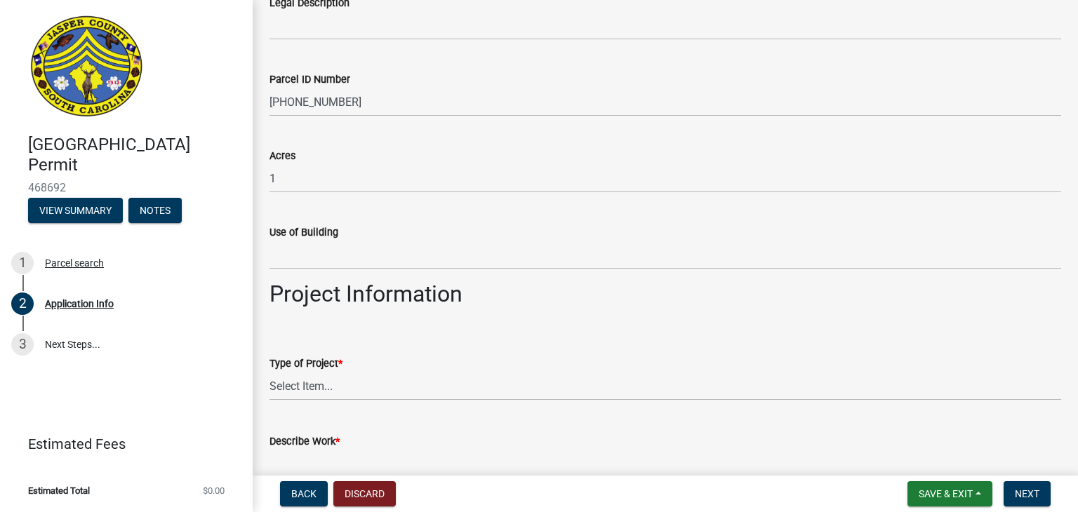
scroll to position [1254, 0]
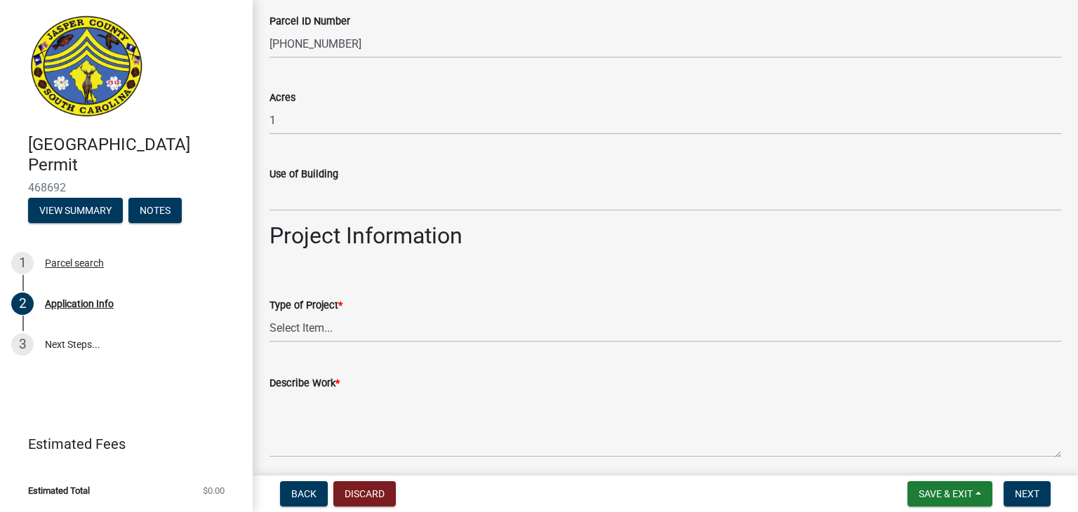
type input "29936"
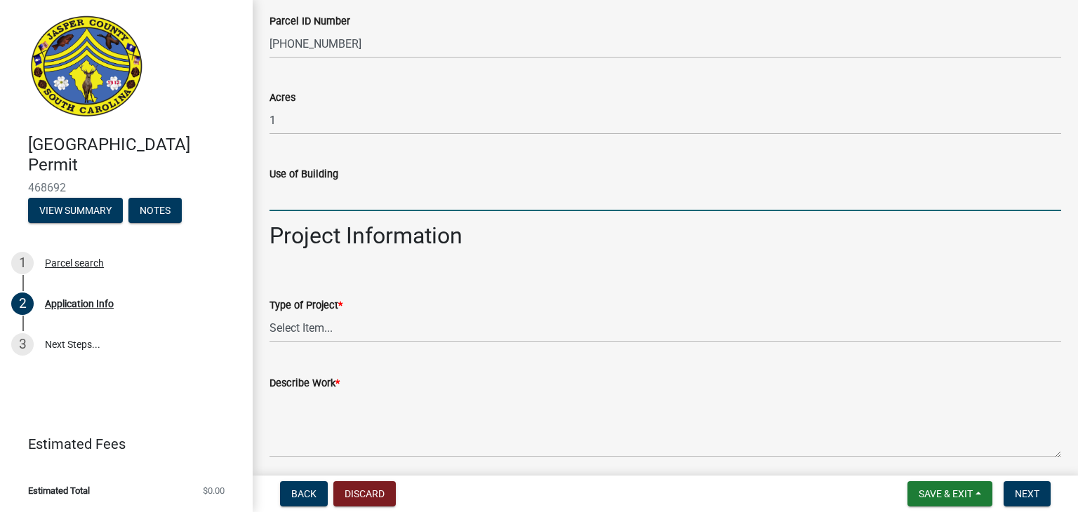
click at [366, 205] on input "Use of Building" at bounding box center [666, 197] width 792 height 29
type input "No building - use is laydown yard/equipment storage"
click at [279, 332] on select "Select Item... Construction Trailer/Shipping Container Residential Demolition C…" at bounding box center [666, 328] width 792 height 29
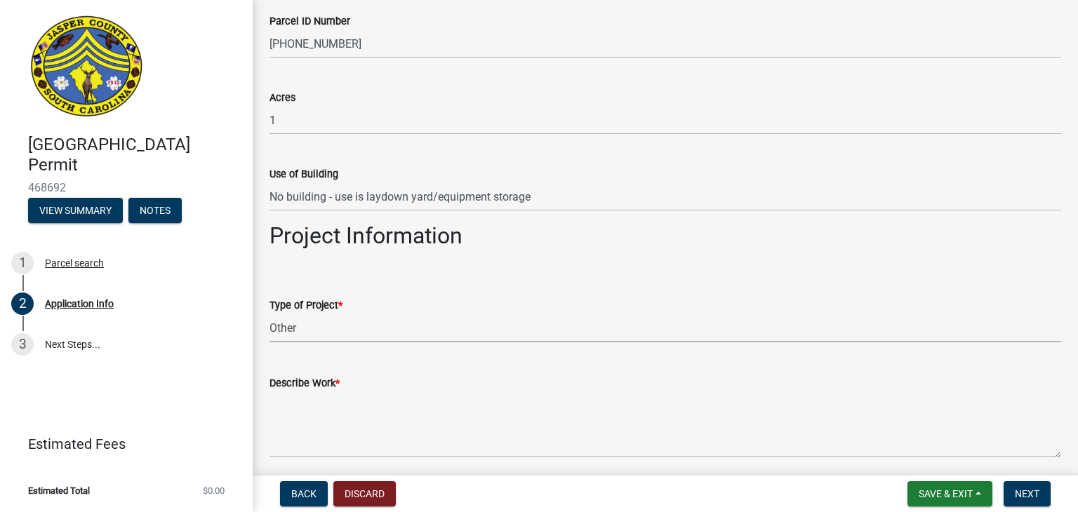
click at [270, 314] on select "Select Item... Construction Trailer/Shipping Container Residential Demolition C…" at bounding box center [666, 328] width 792 height 29
select select "6570ce79-212e-4c42-b64f-f74b85e12671"
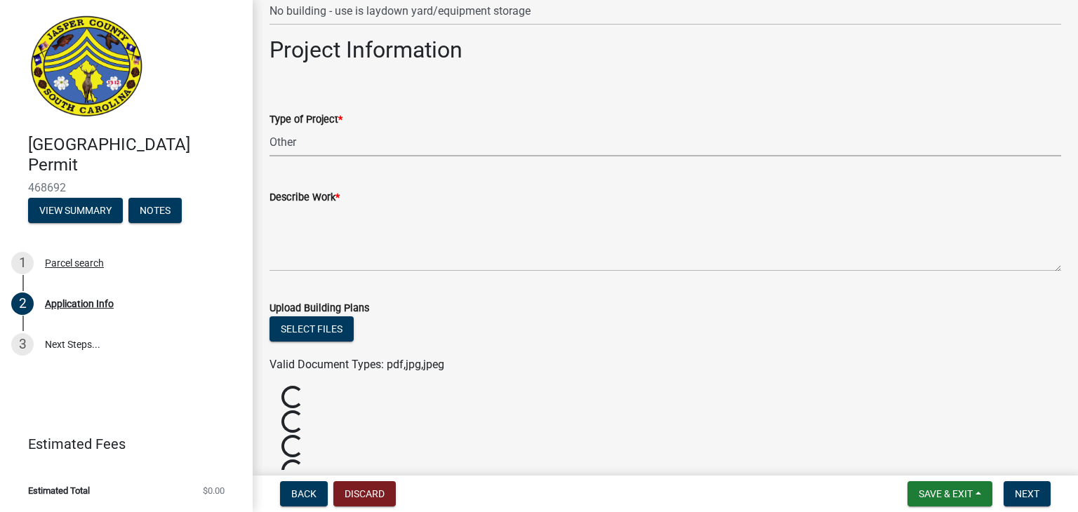
scroll to position [1464, 0]
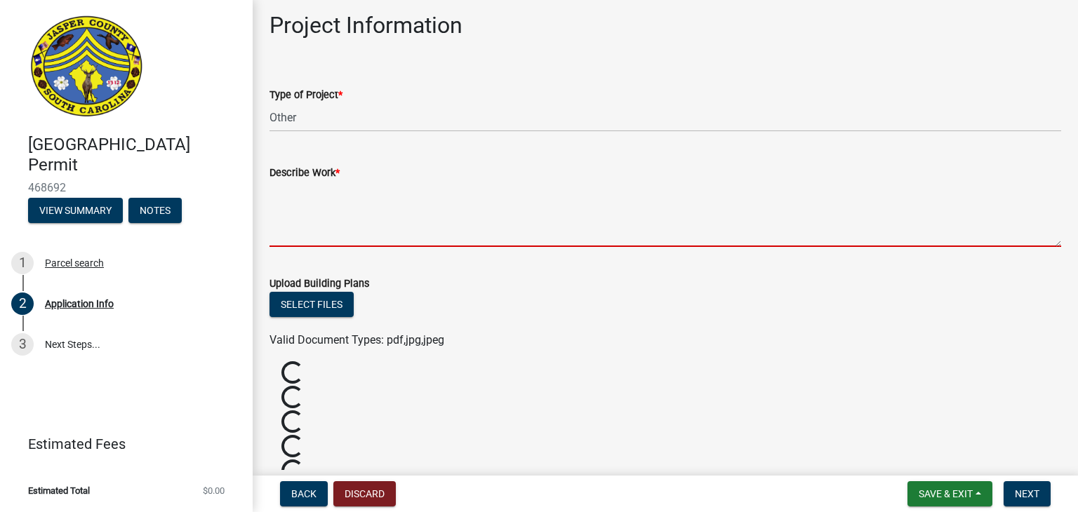
click at [378, 229] on textarea "Describe Work *" at bounding box center [666, 214] width 792 height 66
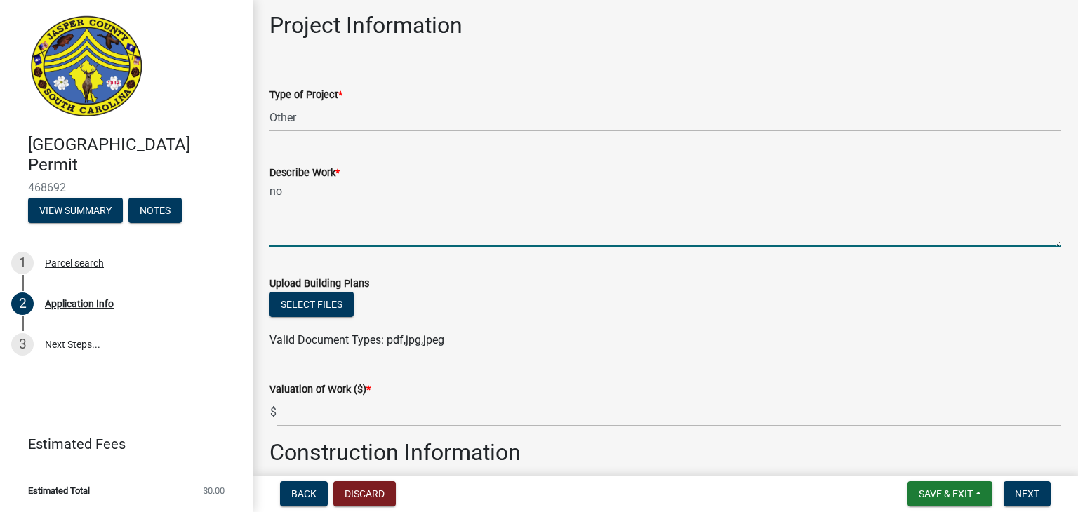
type textarea "n"
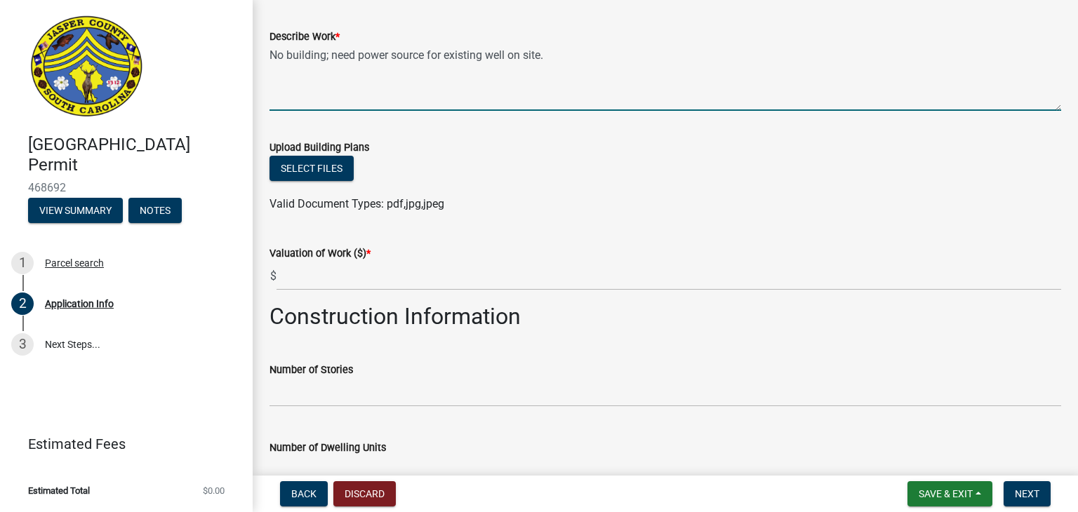
scroll to position [1605, 0]
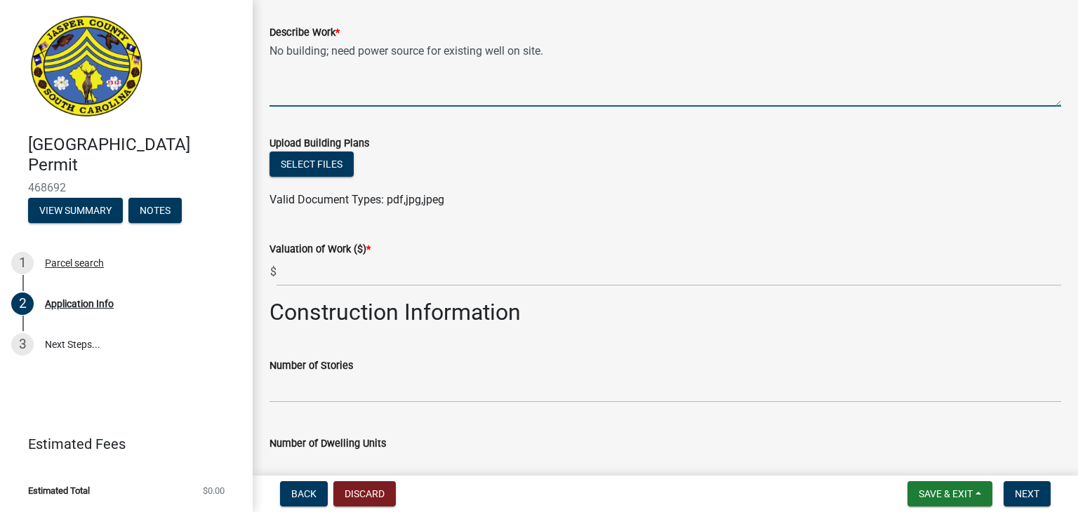
type textarea "No building; need power source for existing well on site."
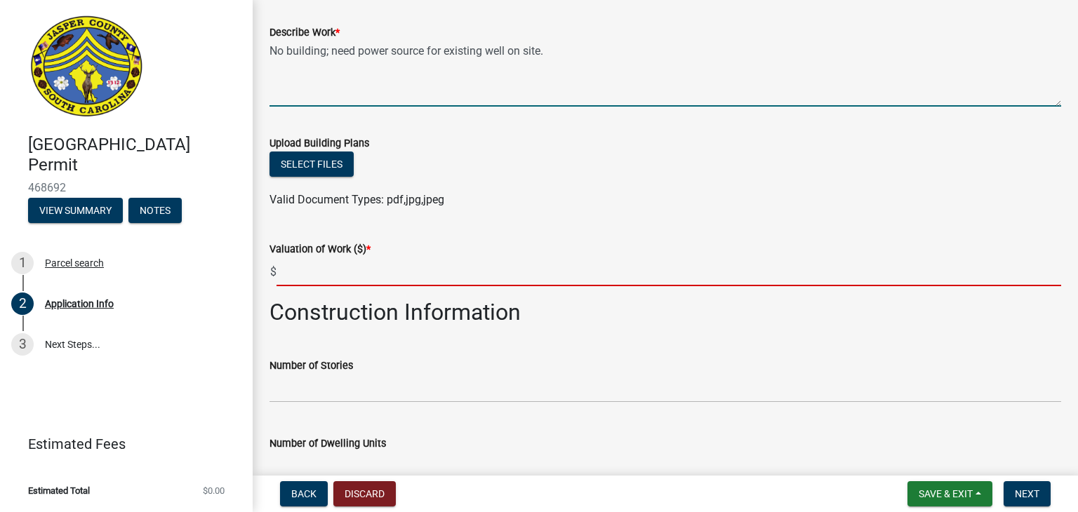
click at [345, 273] on input "text" at bounding box center [669, 272] width 785 height 29
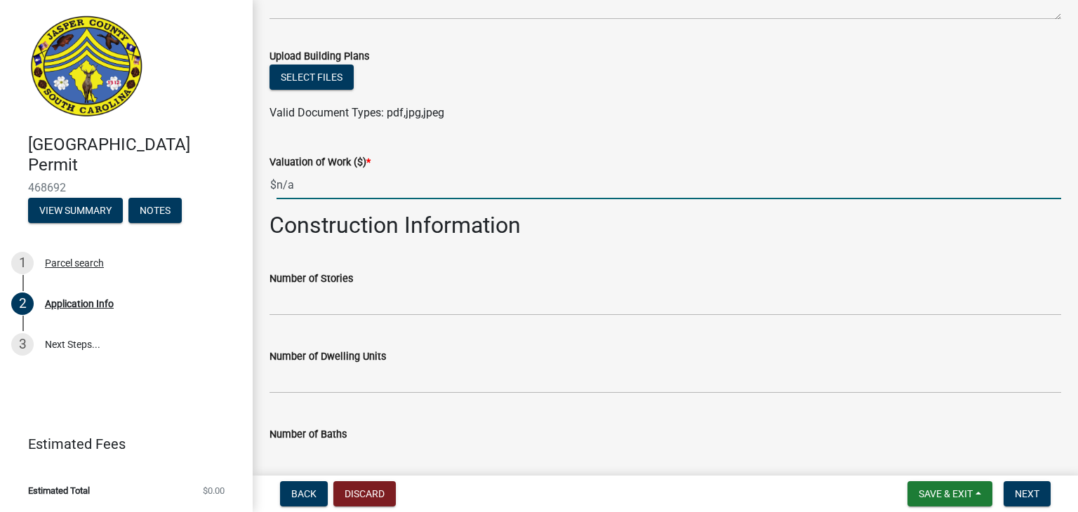
scroll to position [1815, 0]
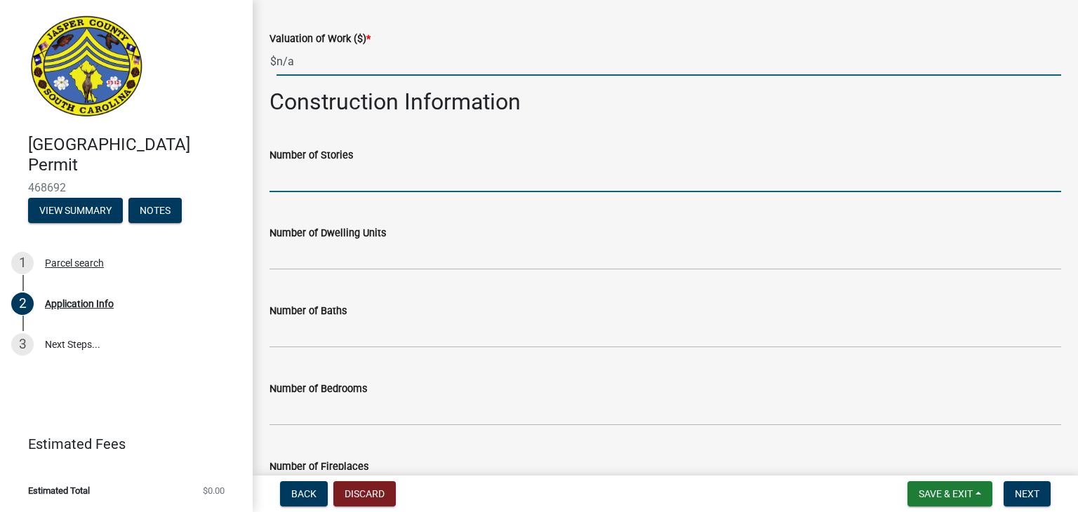
type input "0"
click at [331, 188] on input "text" at bounding box center [666, 178] width 792 height 29
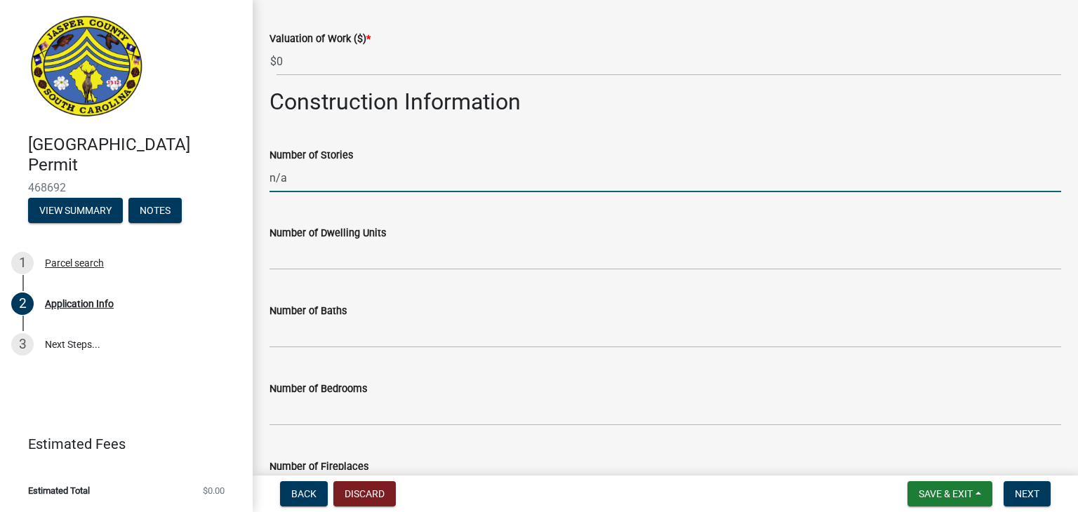
drag, startPoint x: 298, startPoint y: 180, endPoint x: 260, endPoint y: 180, distance: 37.2
click at [260, 180] on div "Number of Stories n/a" at bounding box center [665, 159] width 813 height 65
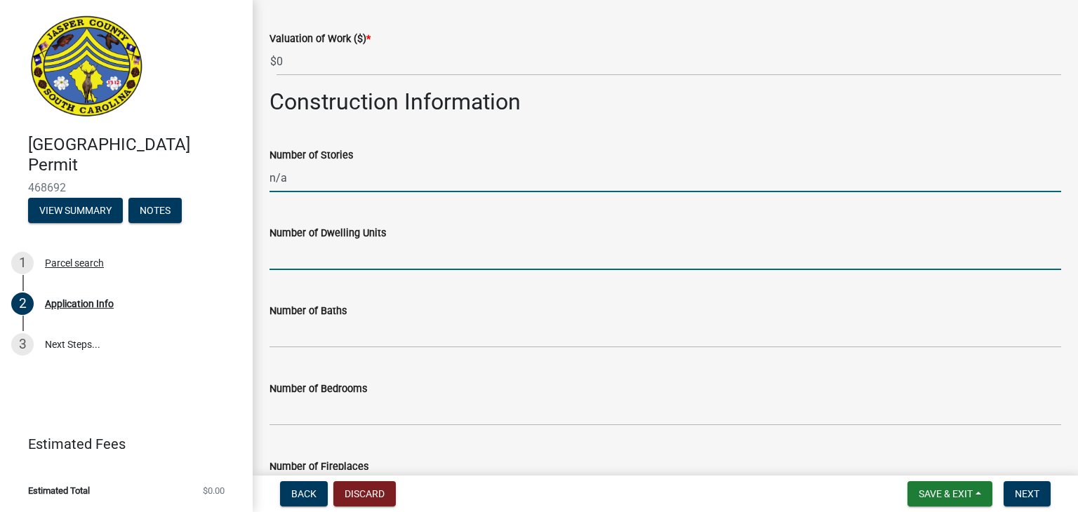
type input "0"
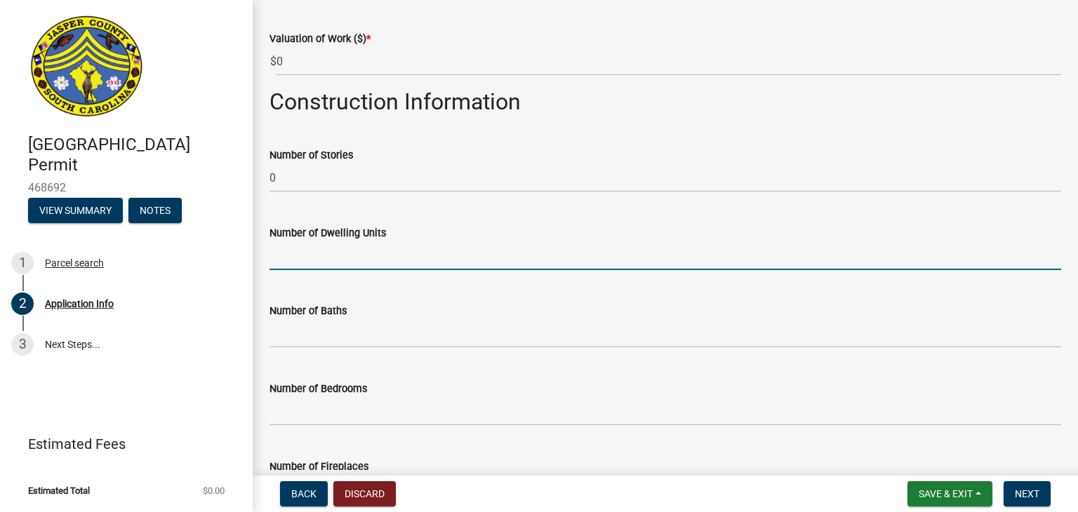
click at [284, 264] on input "text" at bounding box center [666, 255] width 792 height 29
paste input "n/a"
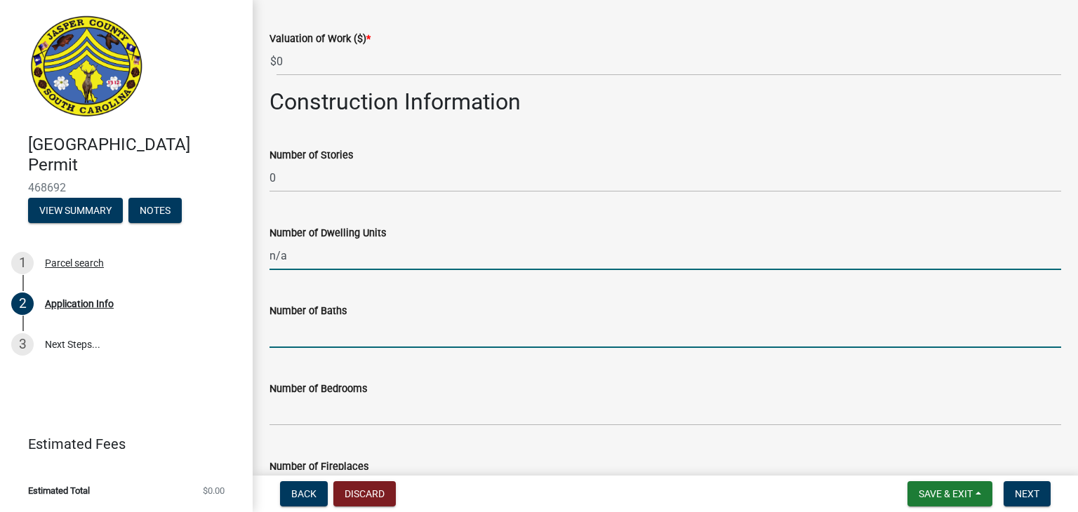
type input "0"
click at [290, 336] on input "text" at bounding box center [666, 333] width 792 height 29
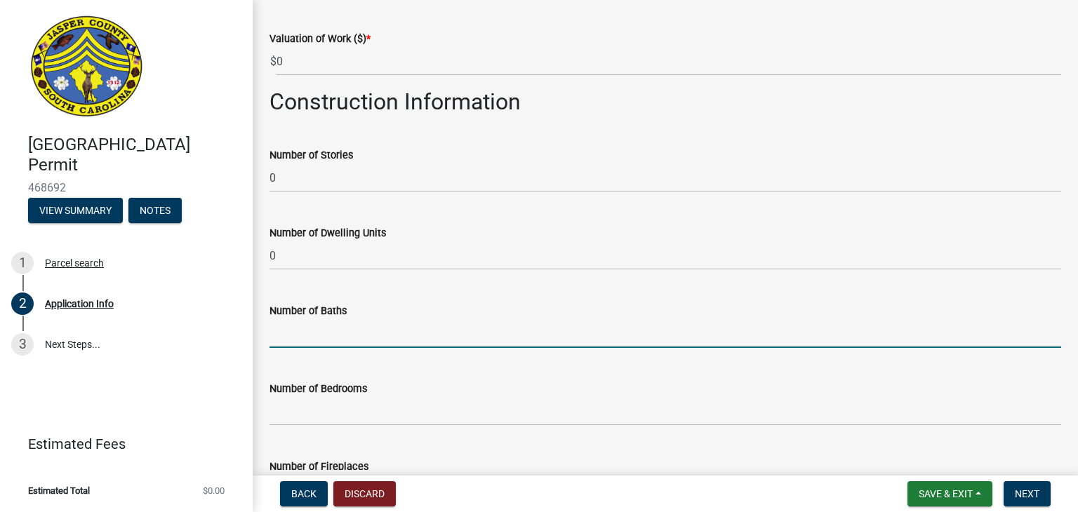
paste input "n/a"
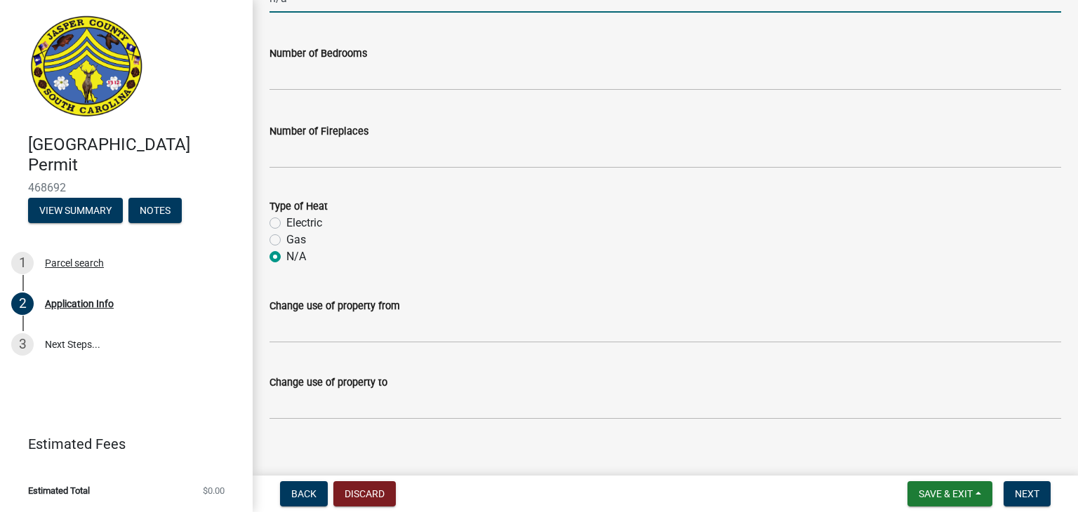
scroll to position [2166, 0]
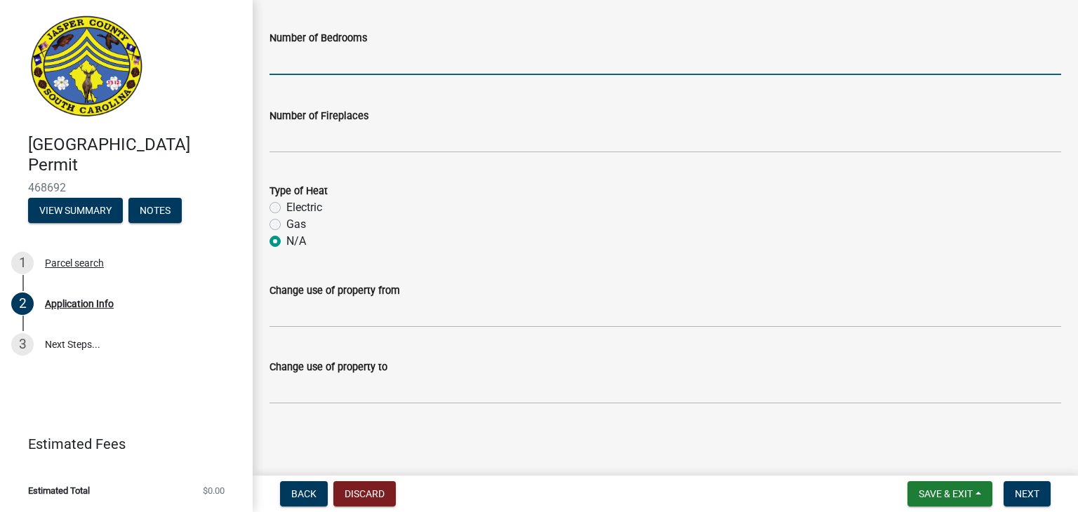
type input "0"
click at [300, 56] on input "text" at bounding box center [666, 60] width 792 height 29
paste input "n/a"
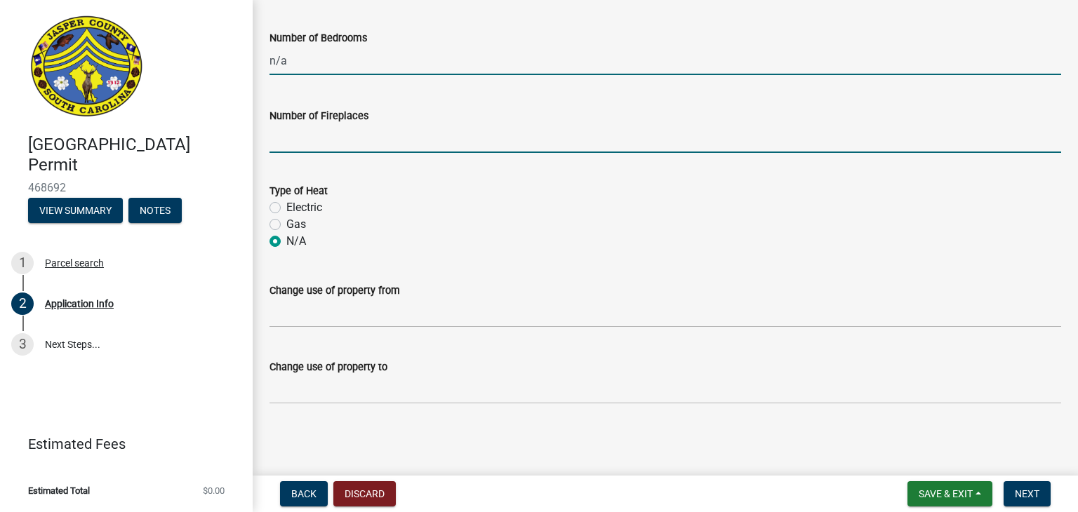
type input "0"
click at [298, 135] on input "text" at bounding box center [666, 138] width 792 height 29
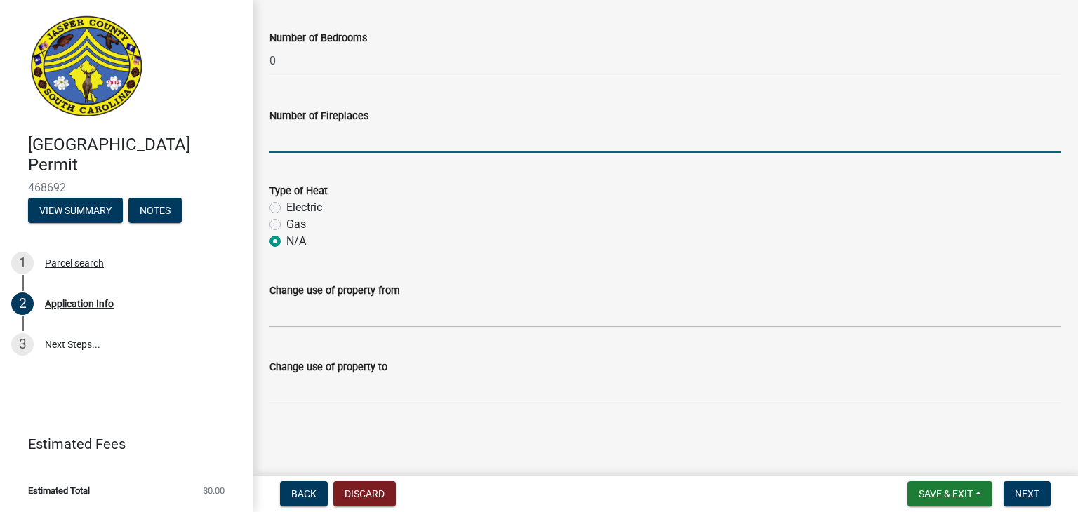
paste input "n/a"
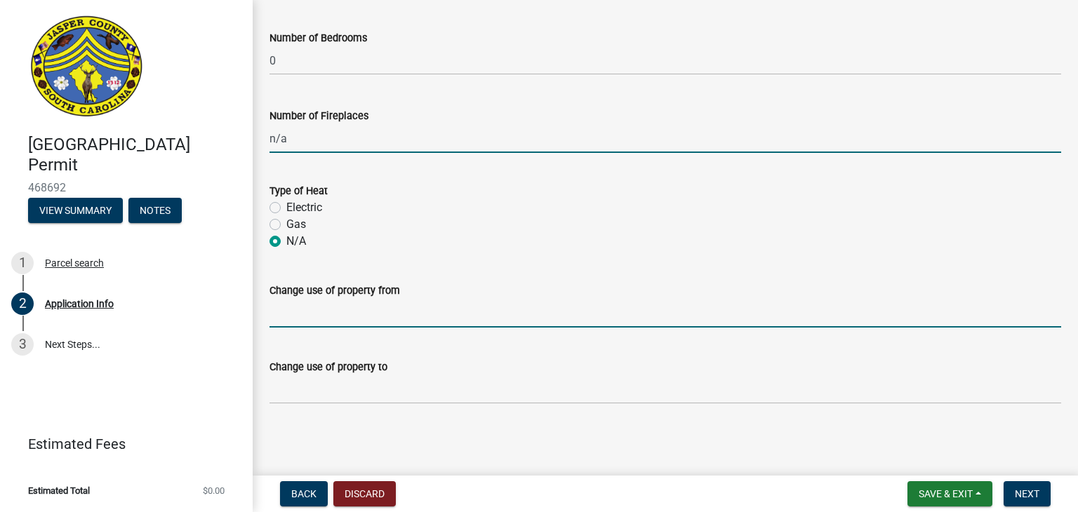
type input "0"
click at [306, 309] on input "Change use of property from" at bounding box center [666, 313] width 792 height 29
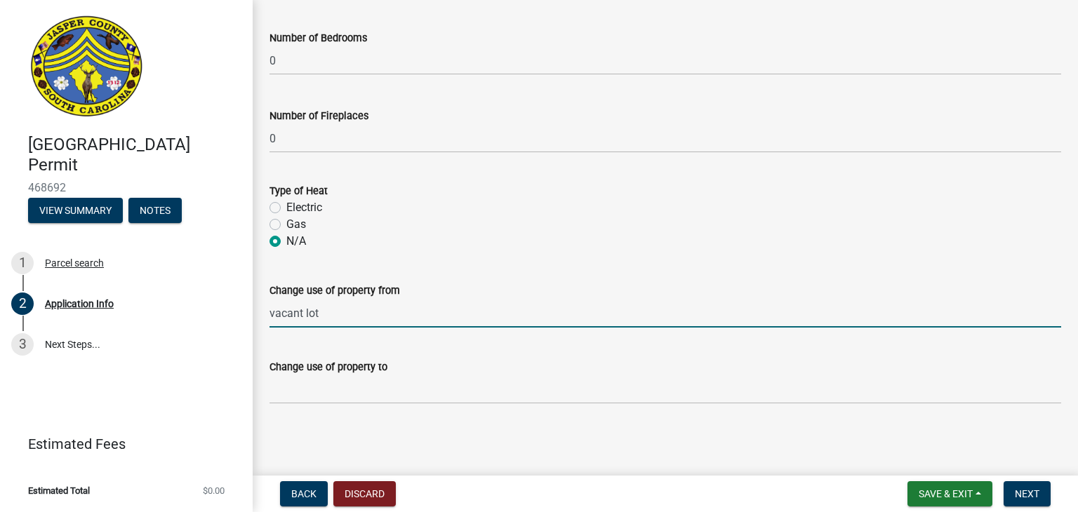
type input "vacant lot"
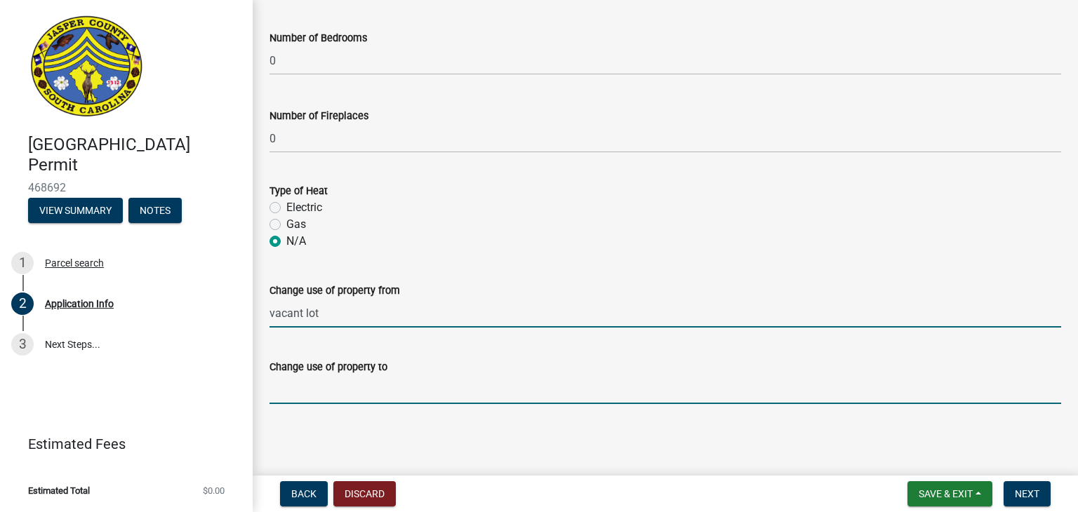
click at [303, 395] on input "Change use of property to" at bounding box center [666, 390] width 792 height 29
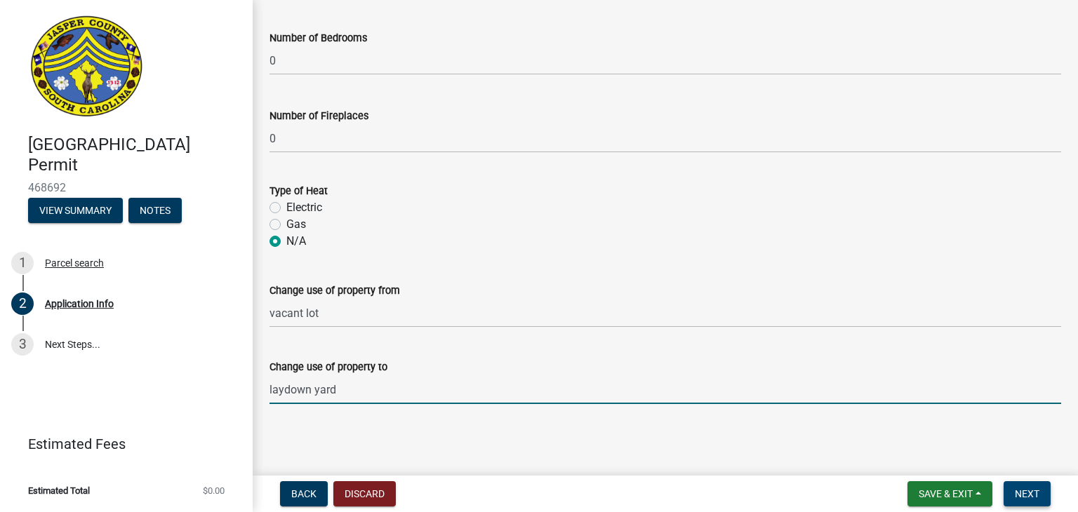
type input "laydown yard"
click at [1015, 491] on span "Next" at bounding box center [1027, 494] width 25 height 11
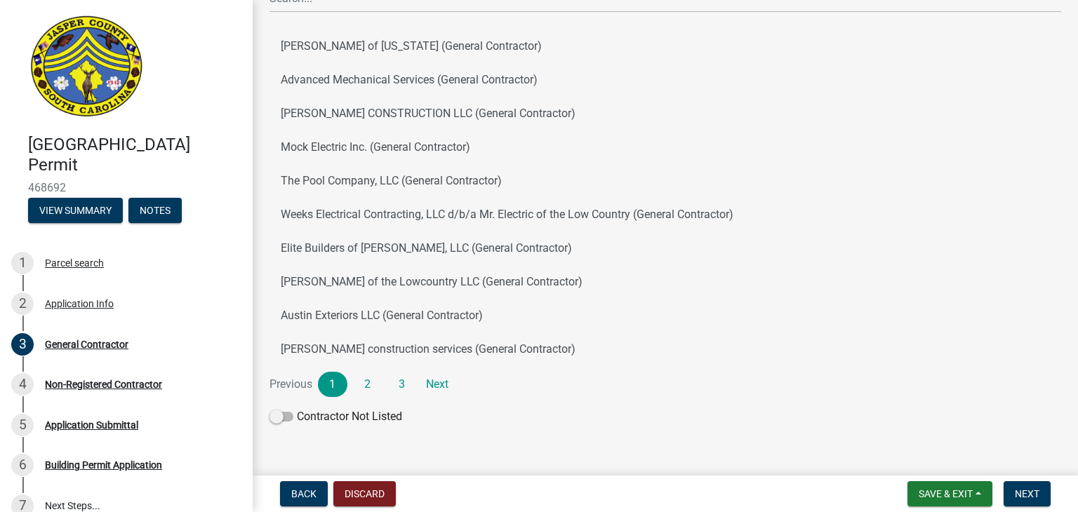
scroll to position [183, 0]
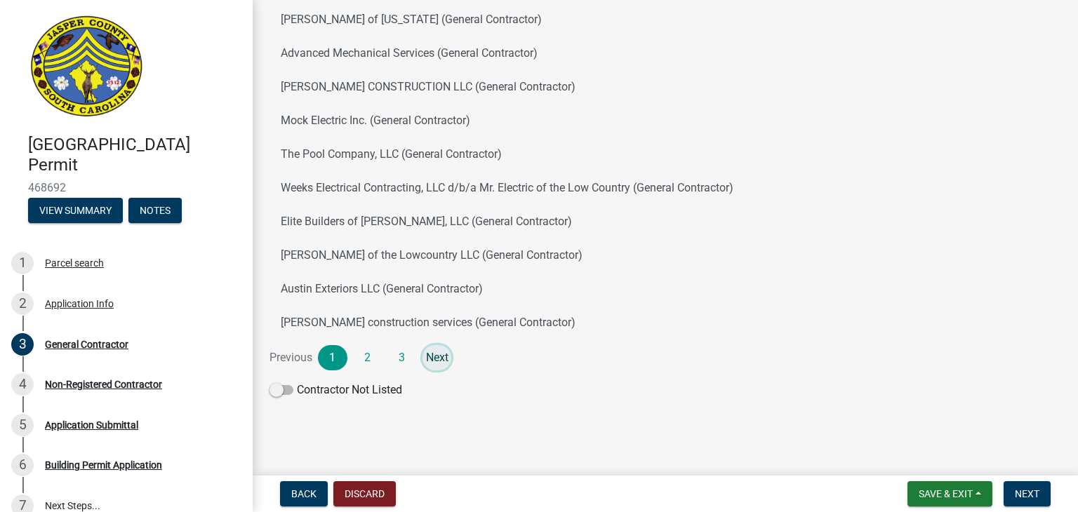
click at [431, 359] on link "Next" at bounding box center [437, 357] width 29 height 25
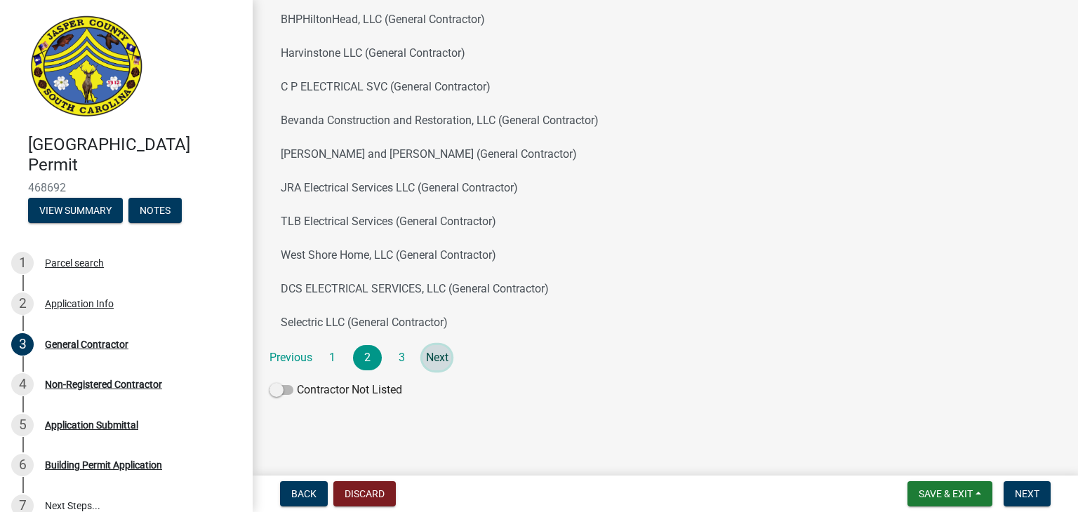
click at [431, 359] on link "Next" at bounding box center [437, 357] width 29 height 25
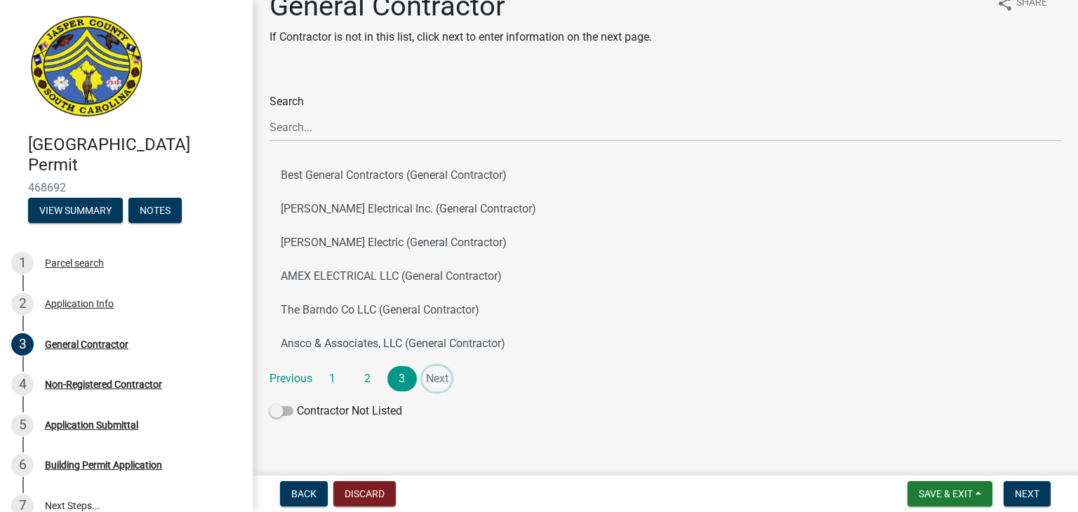
scroll to position [48, 0]
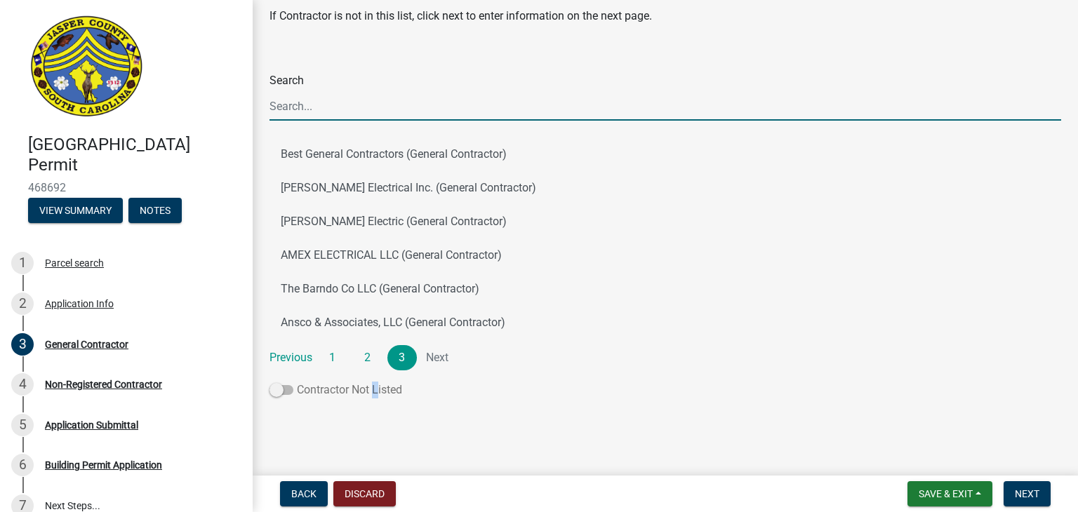
click at [373, 385] on label "Contractor Not Listed" at bounding box center [336, 390] width 133 height 17
click at [282, 386] on span at bounding box center [282, 390] width 24 height 10
click at [297, 382] on input "Contractor Not Listed" at bounding box center [297, 382] width 0 height 0
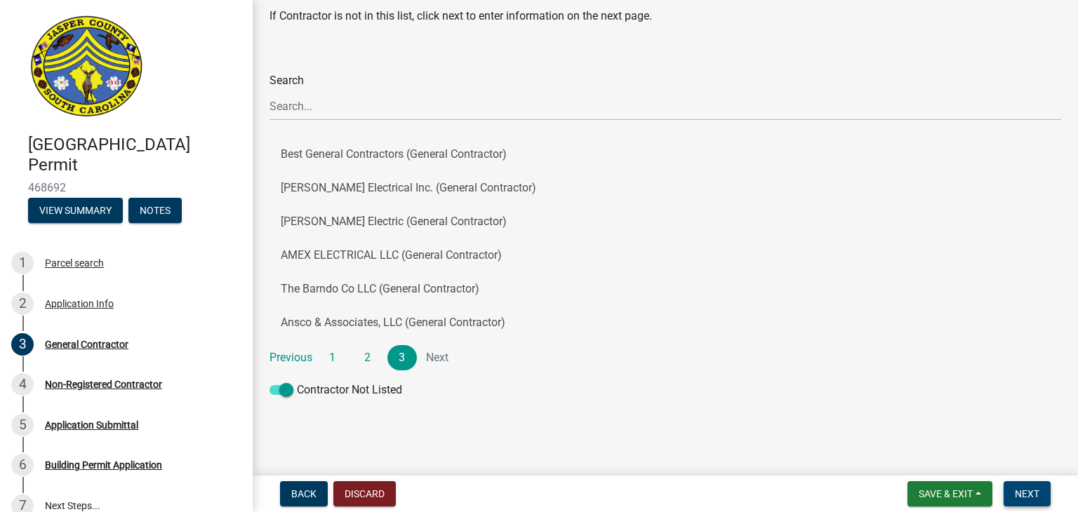
click at [1031, 500] on button "Next" at bounding box center [1027, 494] width 47 height 25
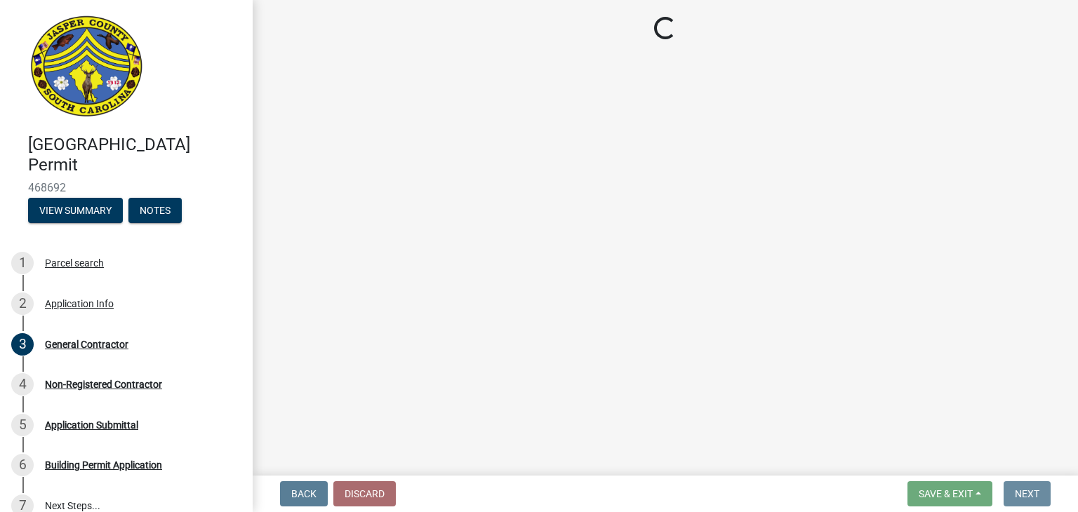
scroll to position [0, 0]
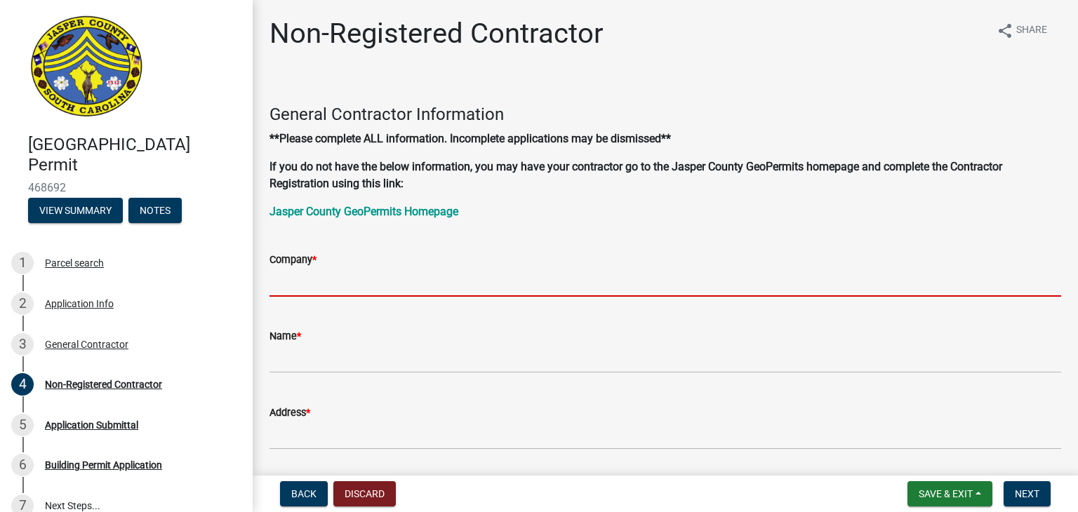
click at [446, 288] on input "Company *" at bounding box center [666, 282] width 792 height 29
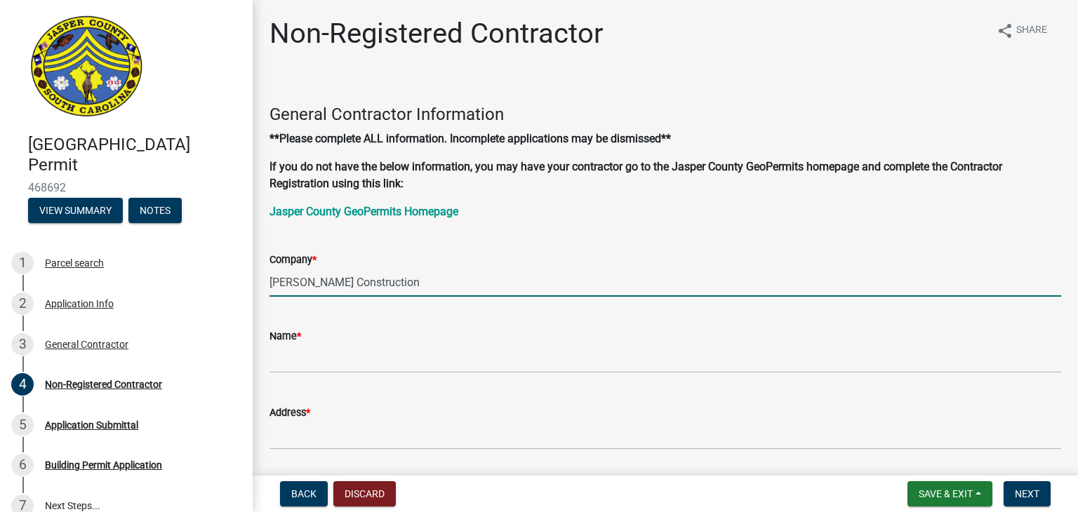
type input "[PERSON_NAME] Construction"
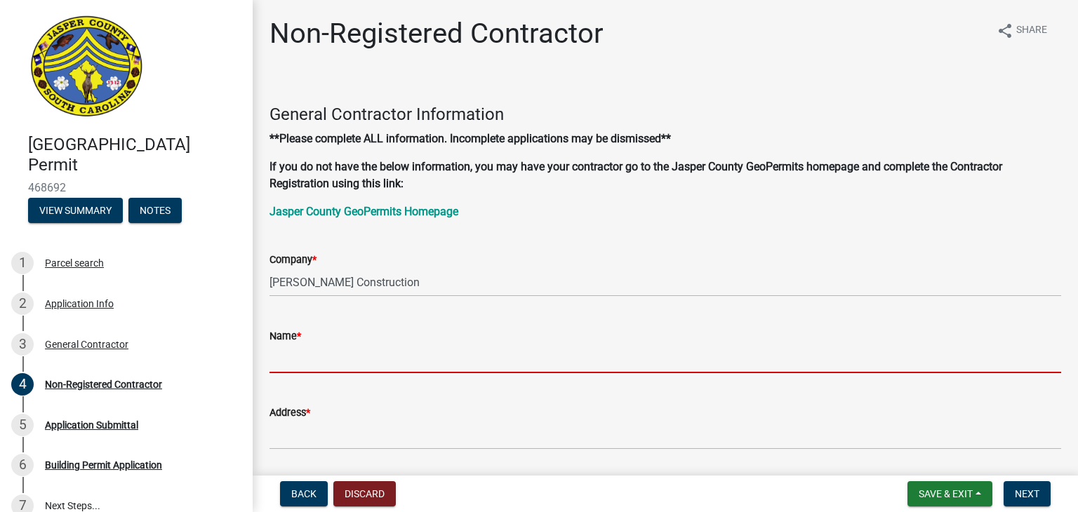
scroll to position [70, 0]
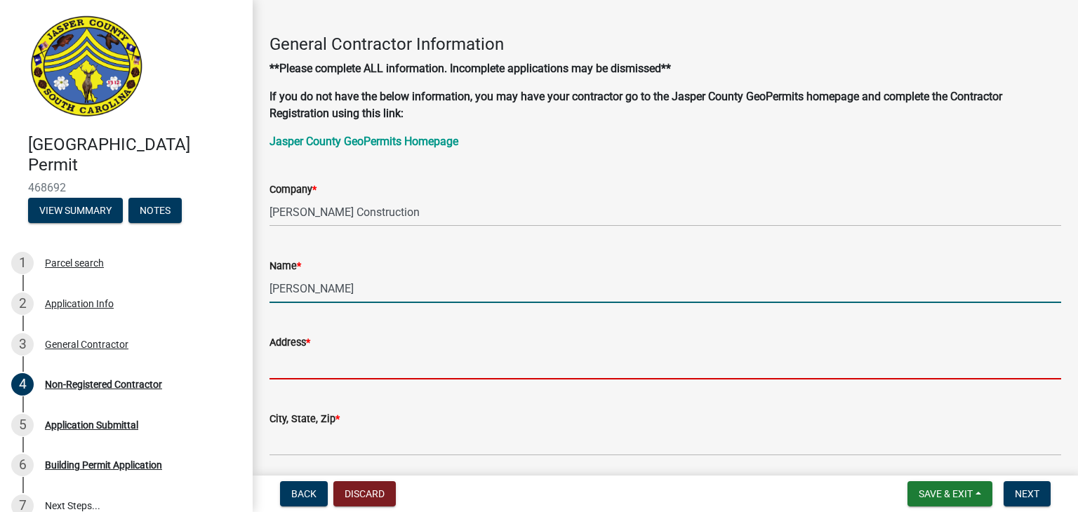
click at [334, 284] on input "Brandon Jarrrell" at bounding box center [666, 288] width 792 height 29
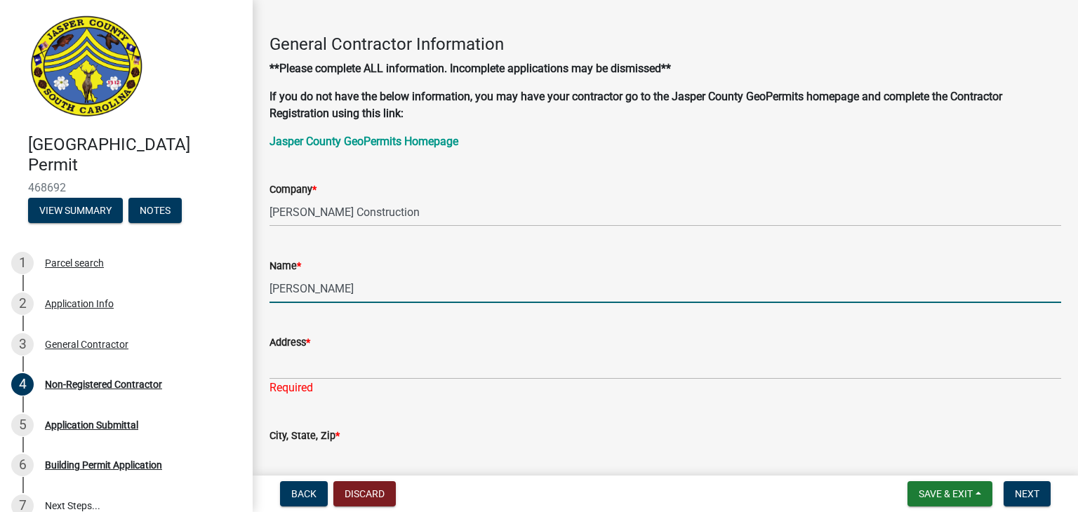
type input "Brandon Jarrell"
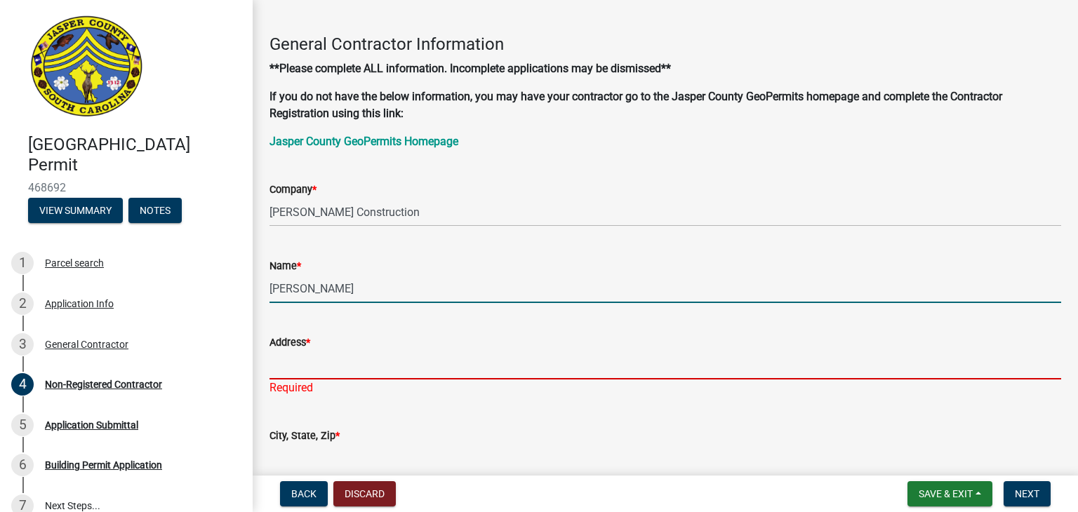
click at [319, 372] on input "Address *" at bounding box center [666, 365] width 792 height 29
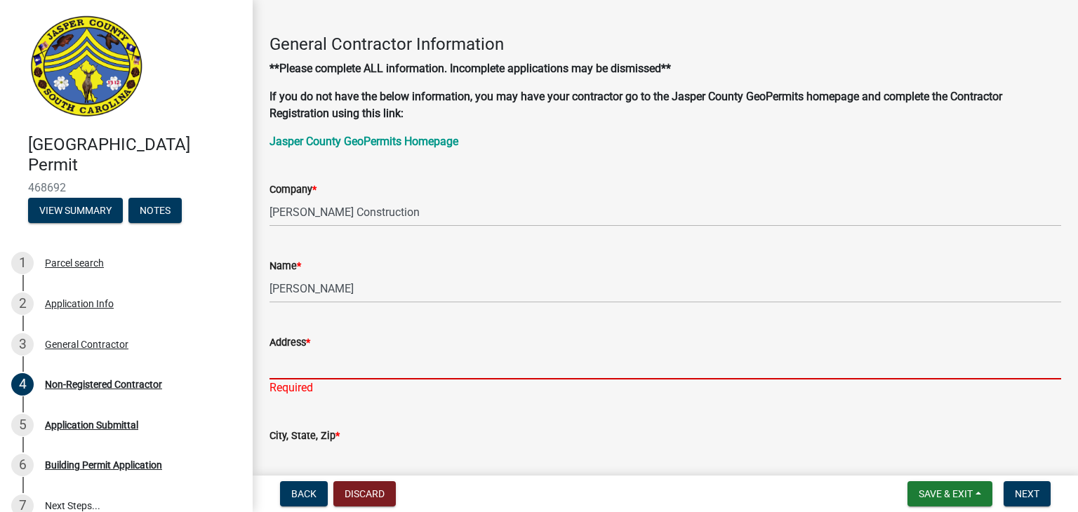
type input "[STREET_ADDRESS][PERSON_NAME]"
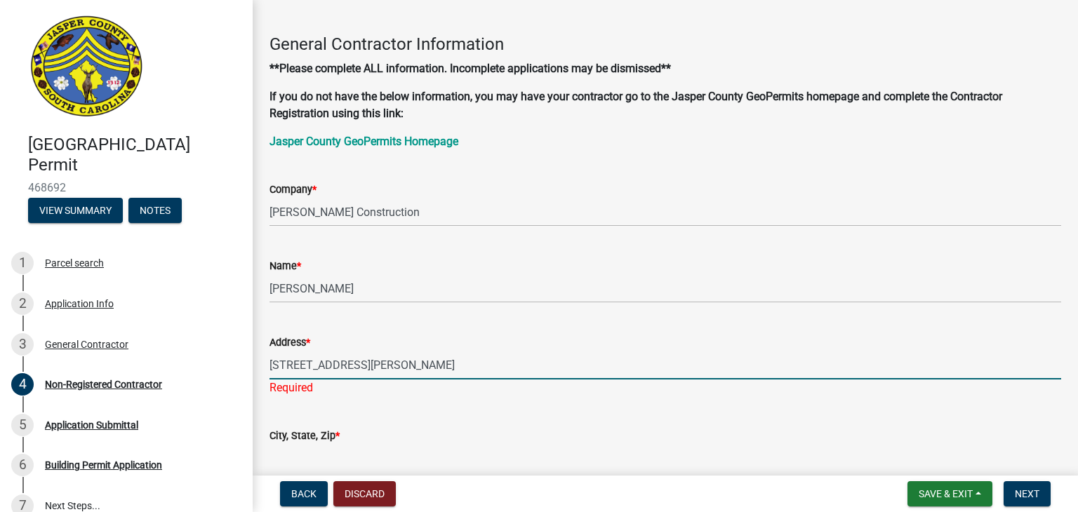
type input "[PERSON_NAME]"
type input "[EMAIL_ADDRESS][DOMAIN_NAME]"
type input "8433042078"
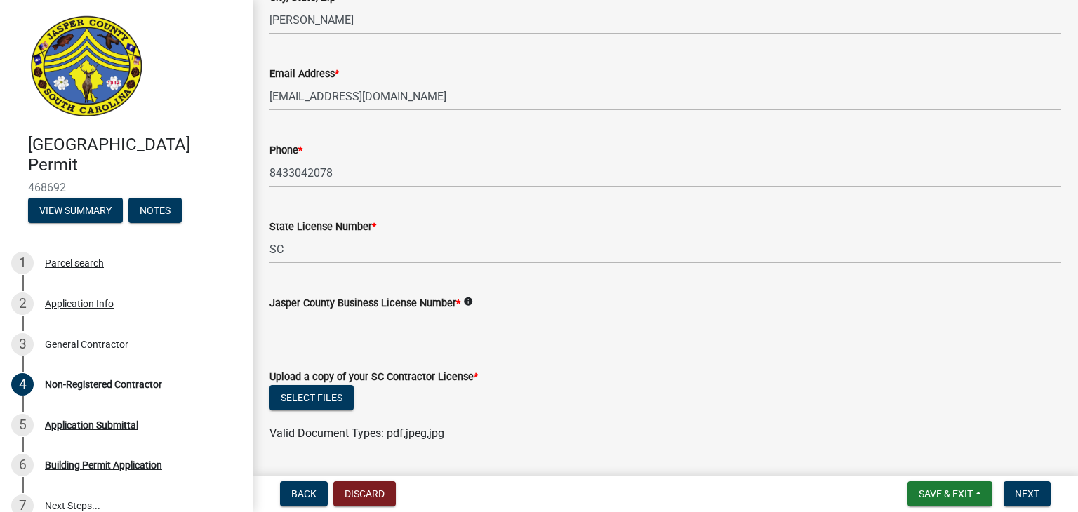
scroll to position [562, 0]
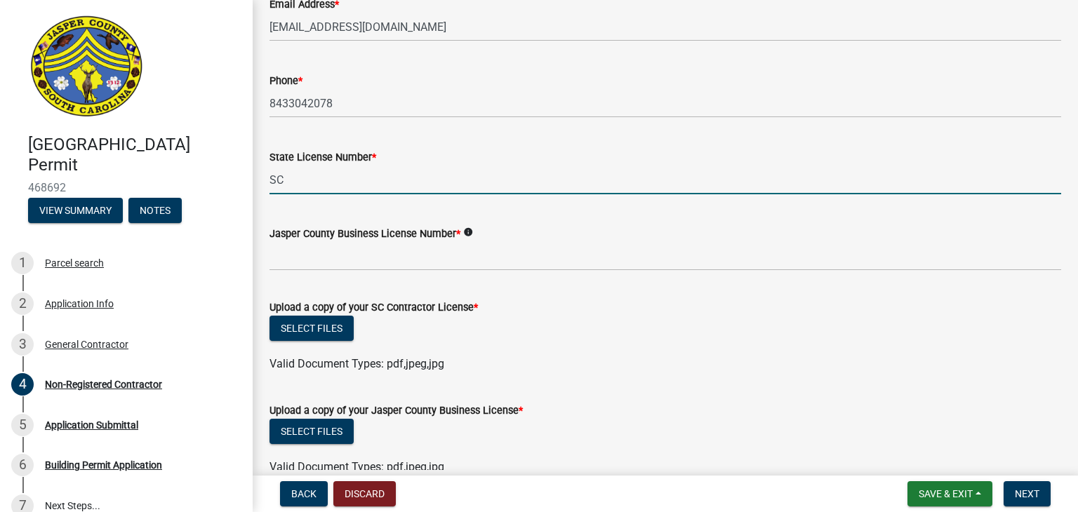
click at [350, 180] on input "SC" at bounding box center [666, 180] width 792 height 29
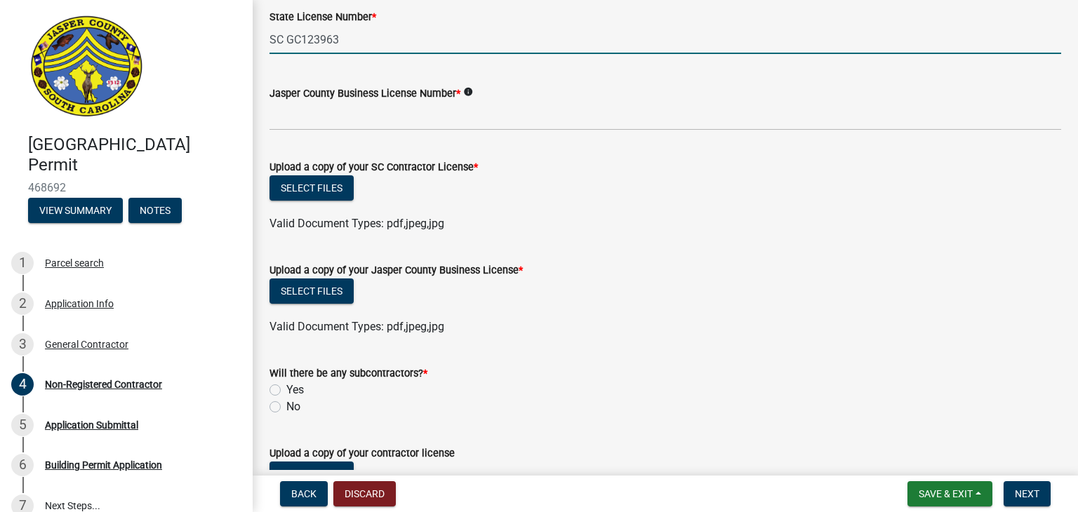
type input "SC GC123963"
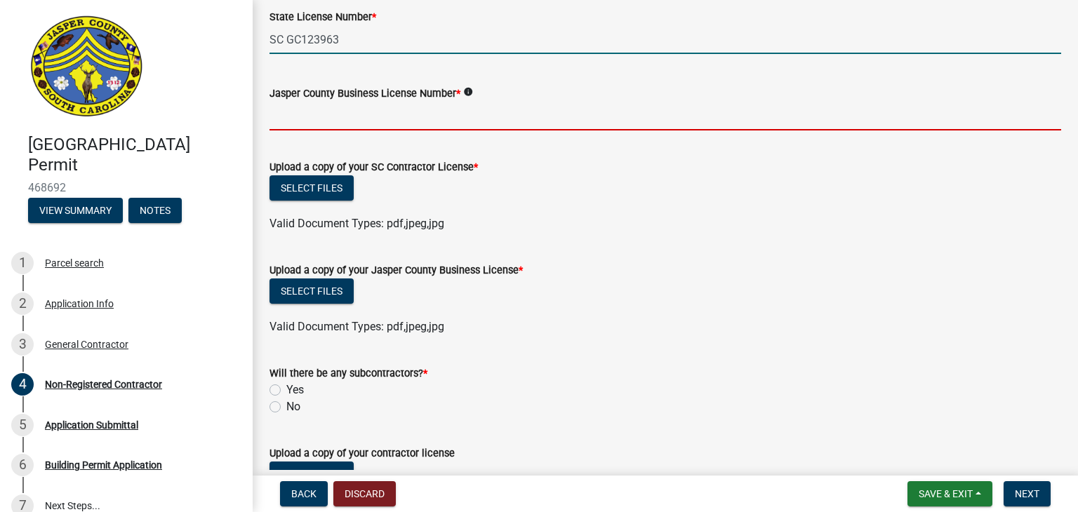
click at [364, 119] on input "Jasper County Business License Number *" at bounding box center [666, 116] width 792 height 29
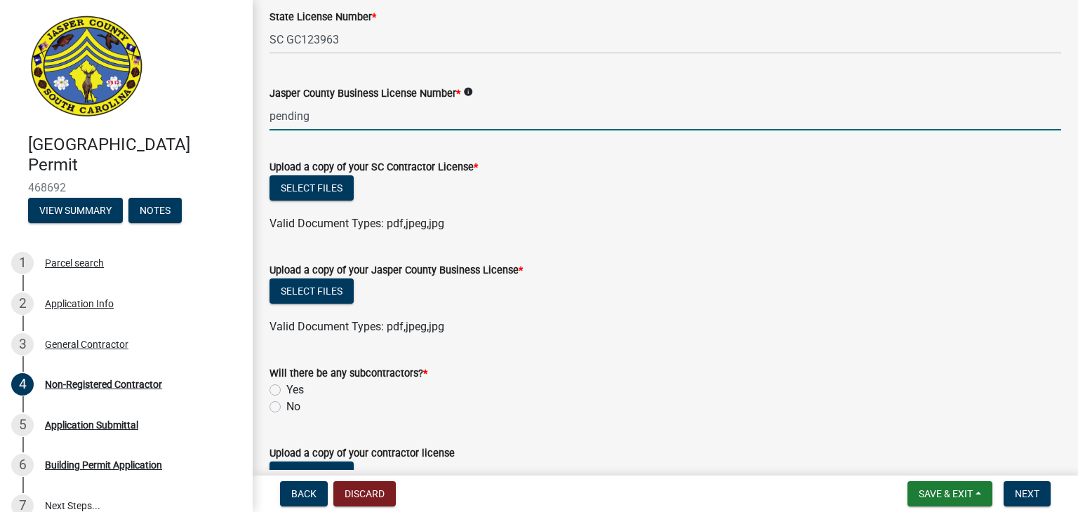
type input "pending"
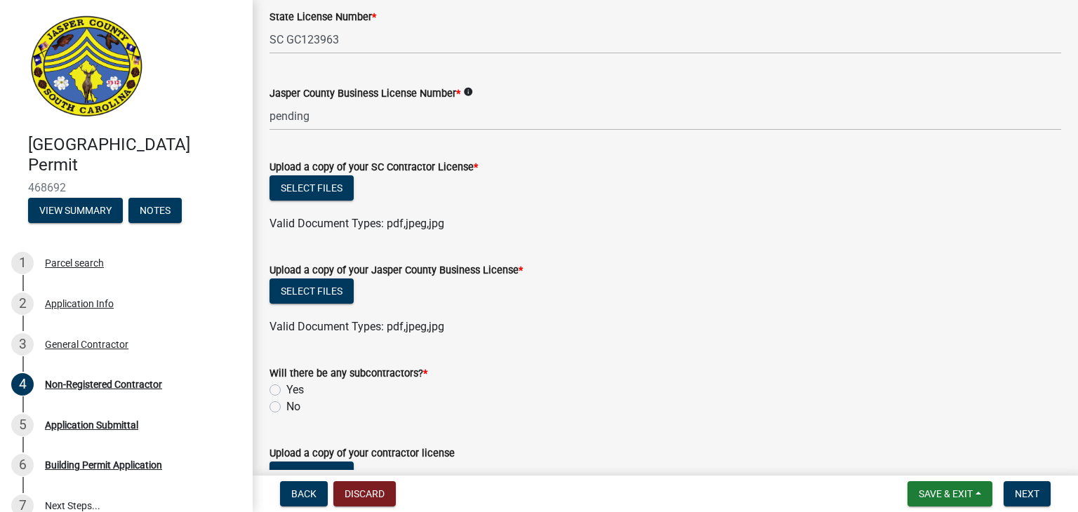
click at [286, 406] on label "No" at bounding box center [293, 407] width 14 height 17
click at [286, 406] on input "No" at bounding box center [290, 403] width 9 height 9
radio input "true"
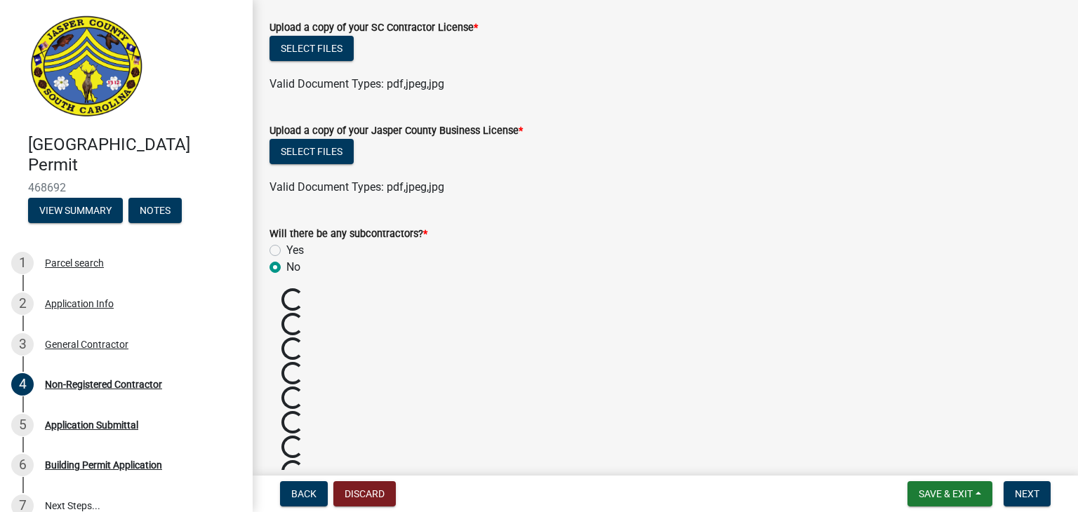
scroll to position [817, 0]
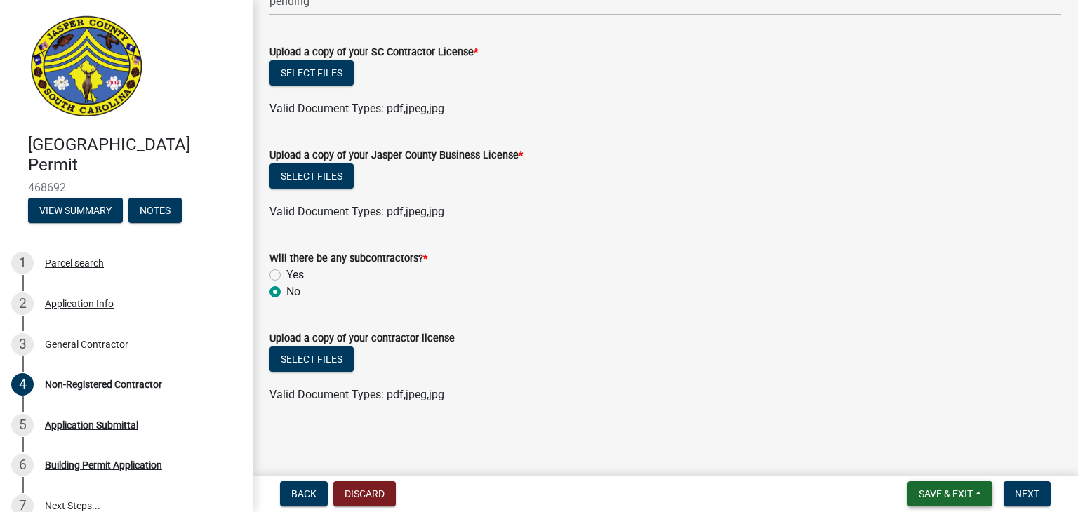
click at [965, 494] on span "Save & Exit" at bounding box center [946, 494] width 54 height 11
click at [922, 450] on button "Save & Exit" at bounding box center [936, 458] width 112 height 34
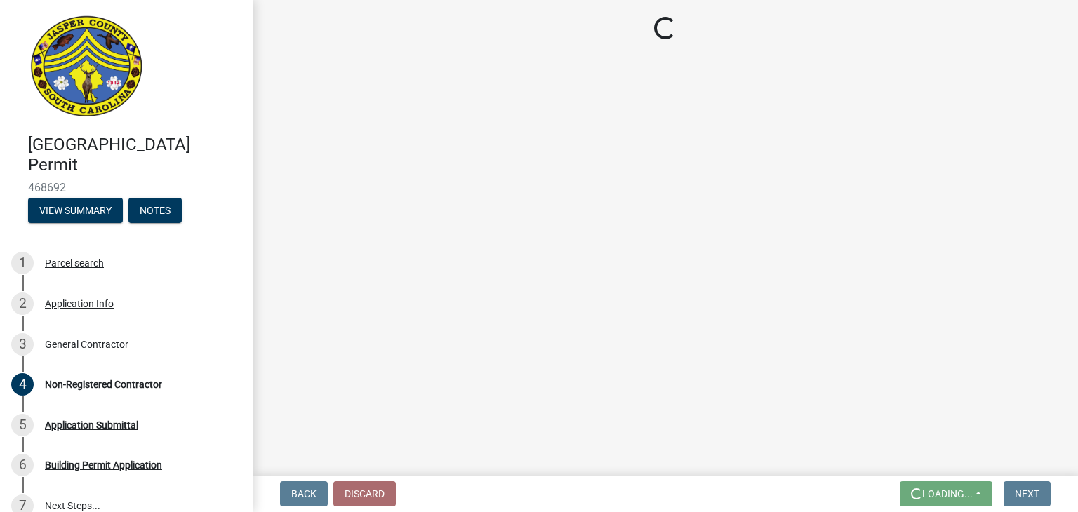
scroll to position [0, 0]
